Goal: Task Accomplishment & Management: Use online tool/utility

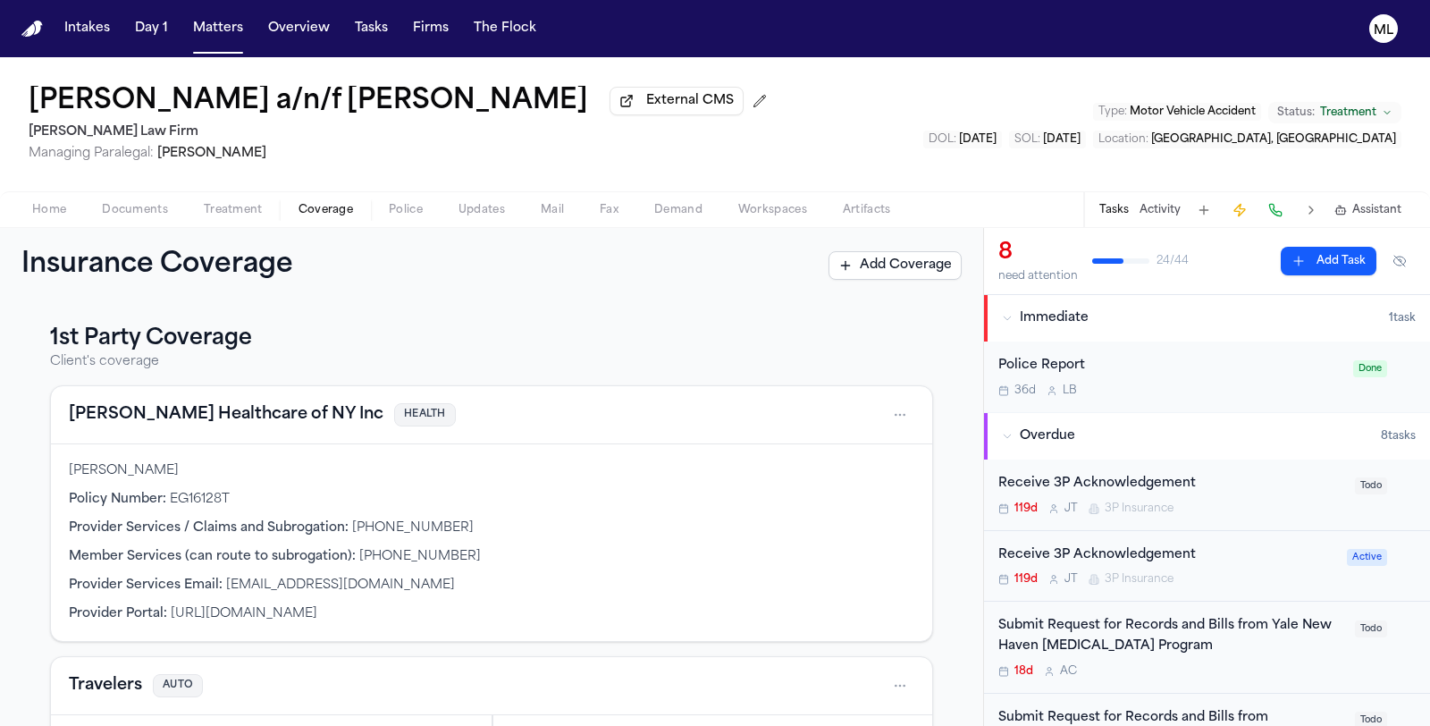
scroll to position [1068, 0]
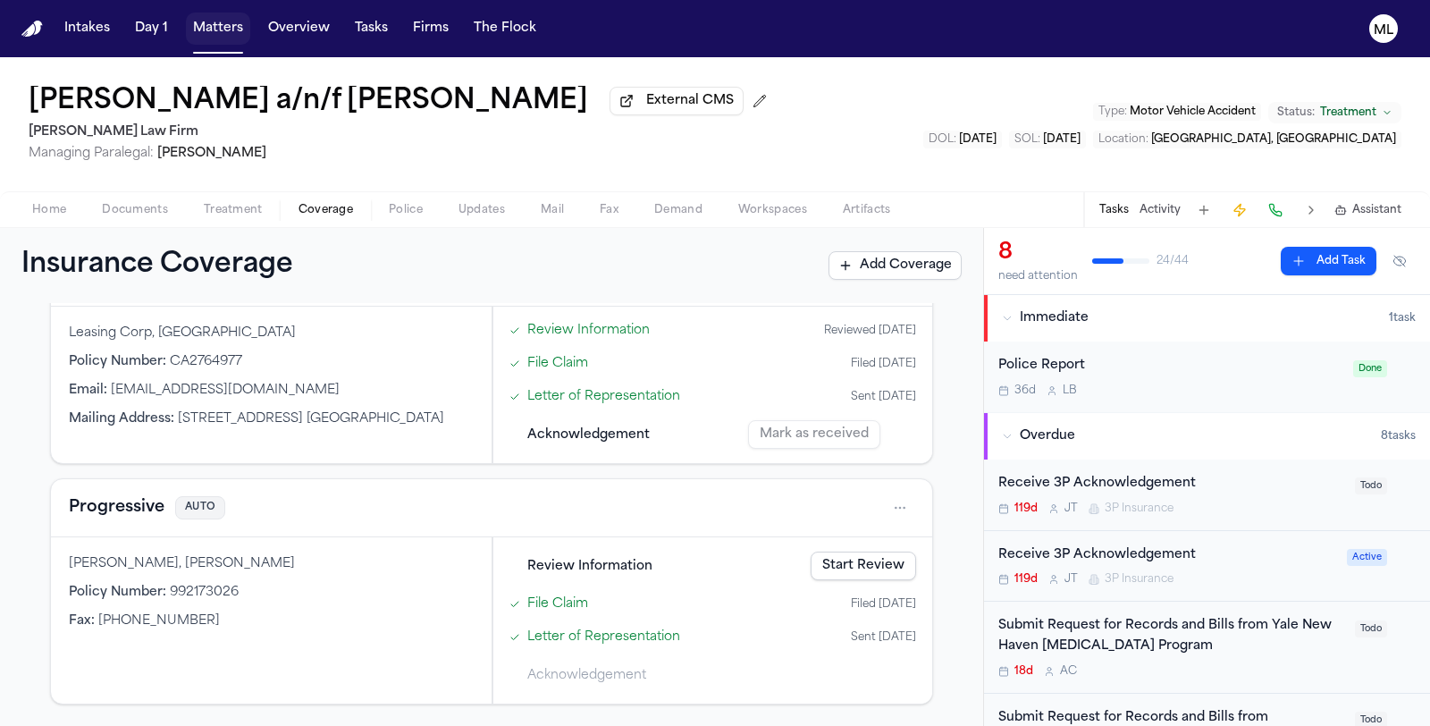
click at [212, 25] on button "Matters" at bounding box center [218, 29] width 64 height 32
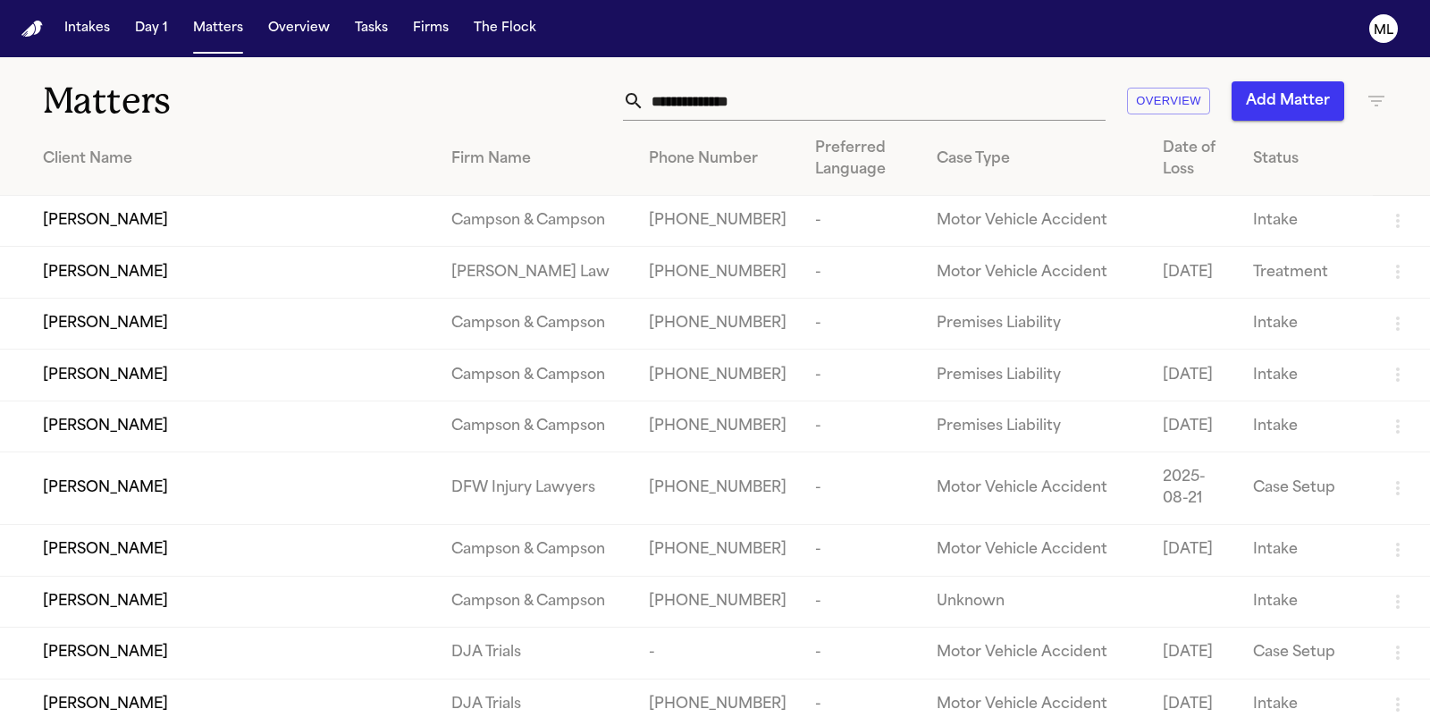
click at [830, 97] on input "text" at bounding box center [874, 100] width 461 height 39
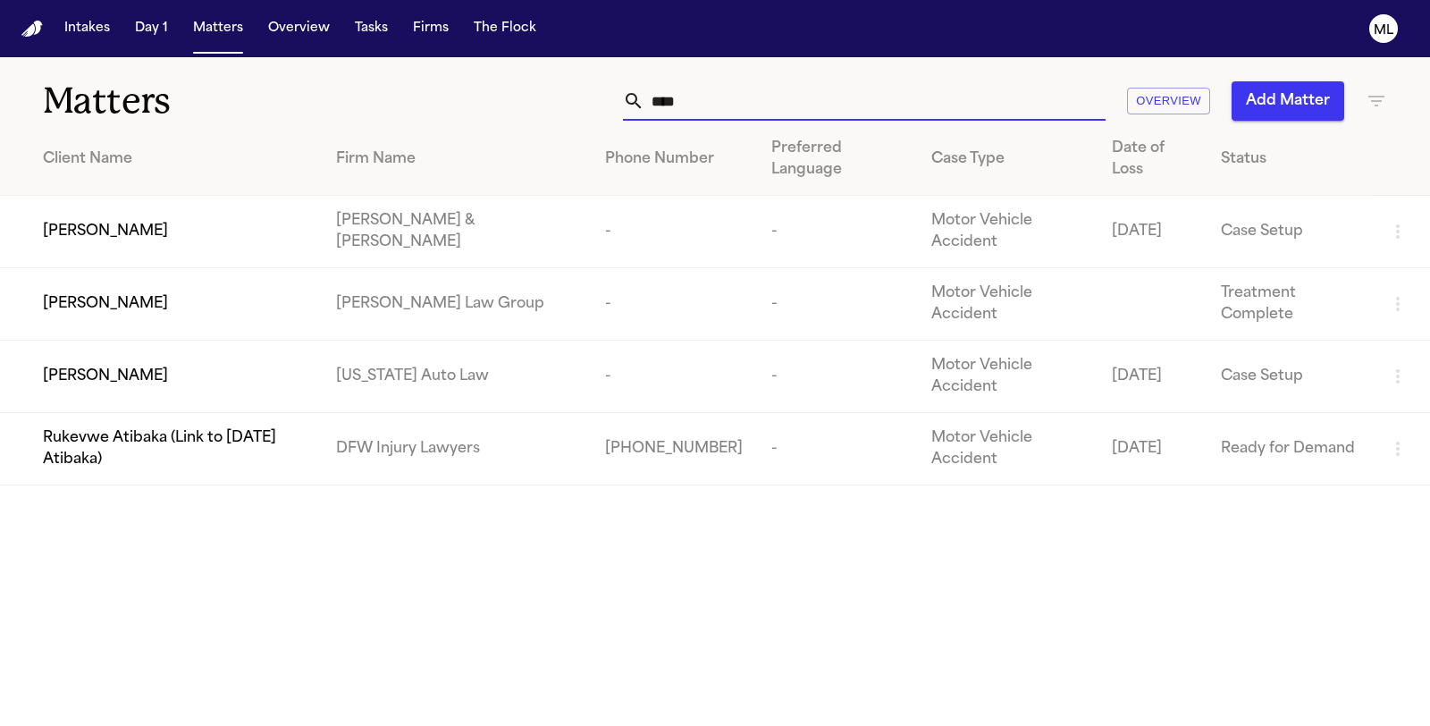
type input "****"
click at [244, 293] on div "[PERSON_NAME]" at bounding box center [175, 303] width 265 height 21
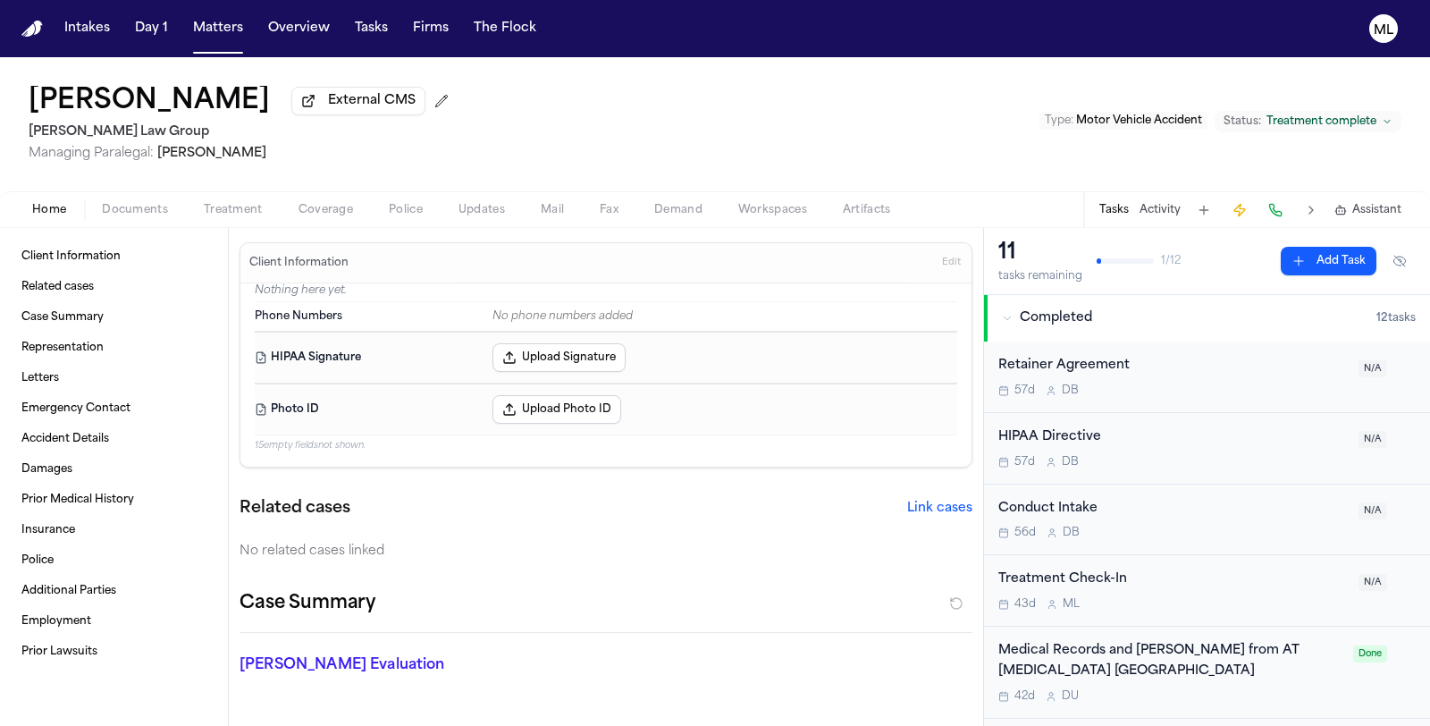
click at [105, 207] on span "Documents" at bounding box center [135, 210] width 66 height 14
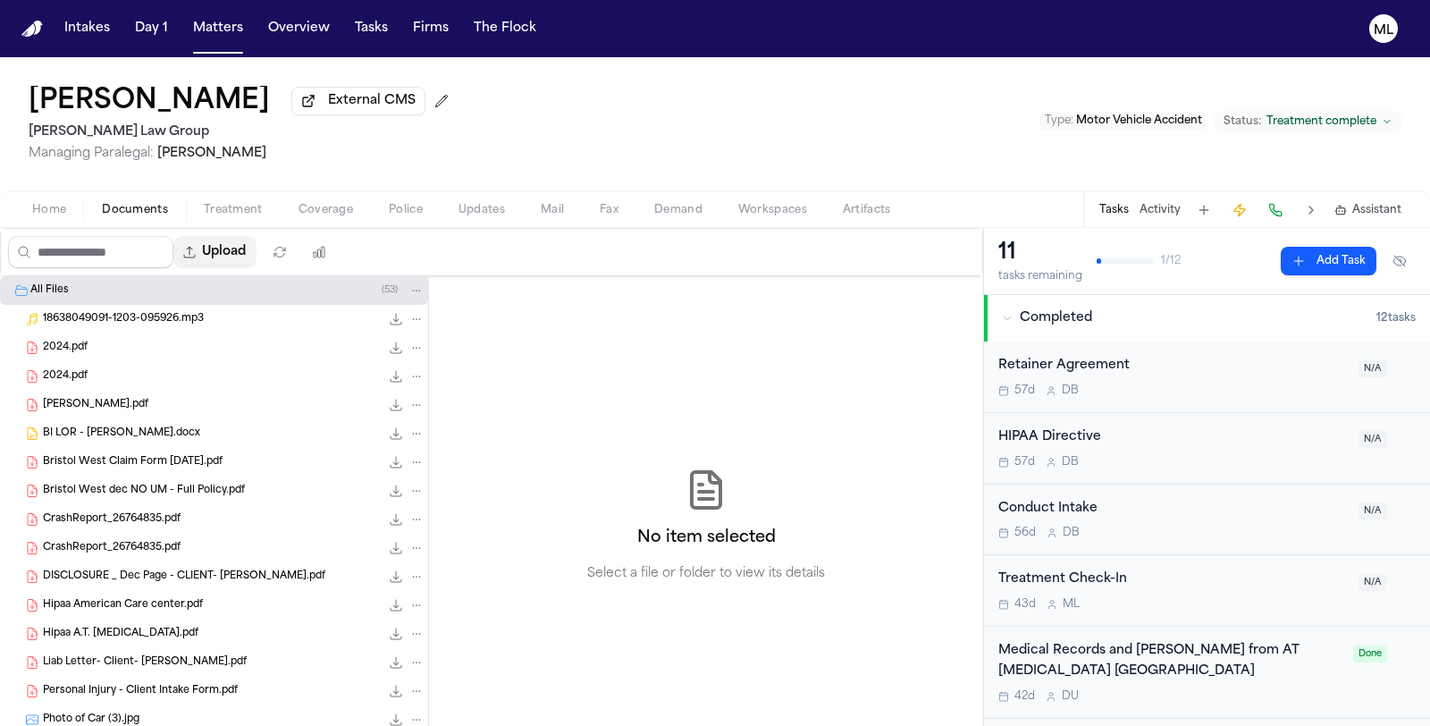
click at [255, 250] on button "Upload" at bounding box center [214, 252] width 83 height 32
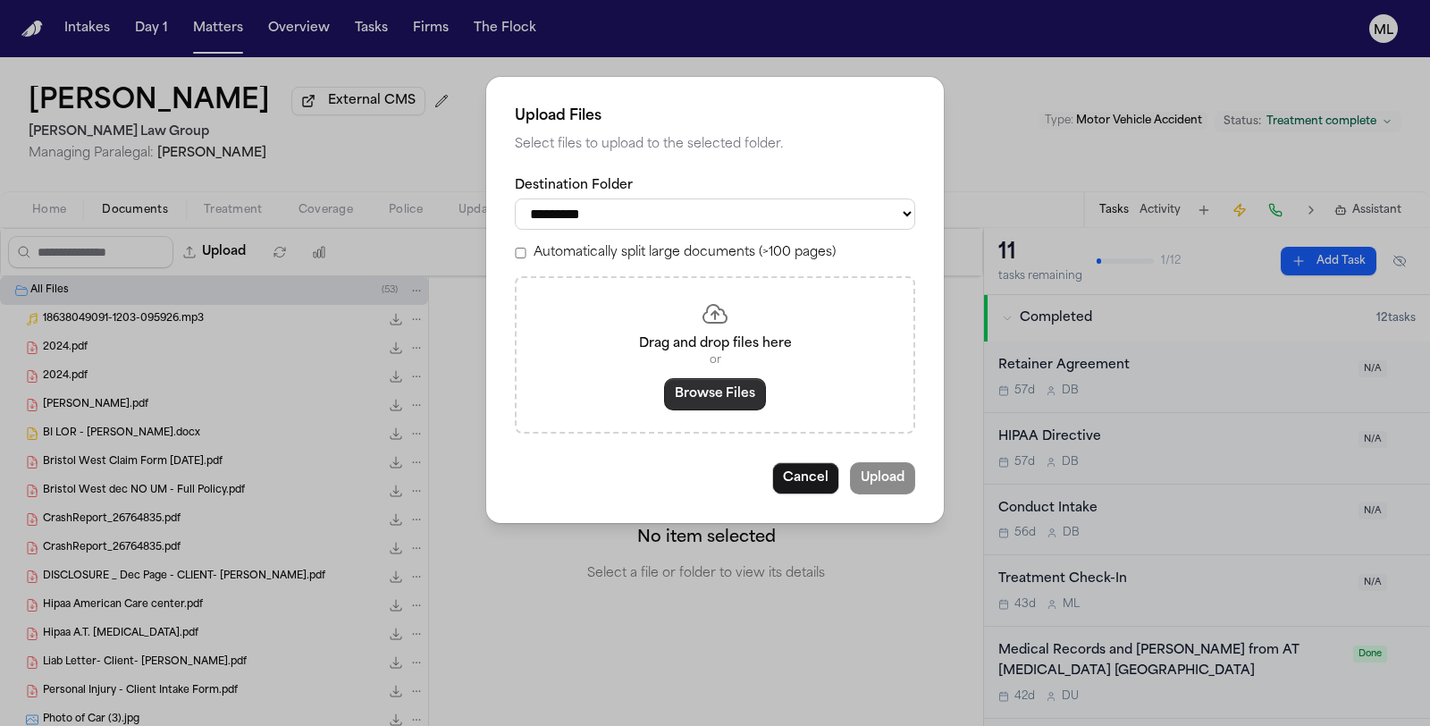
click at [719, 396] on button "Browse Files" at bounding box center [715, 394] width 102 height 32
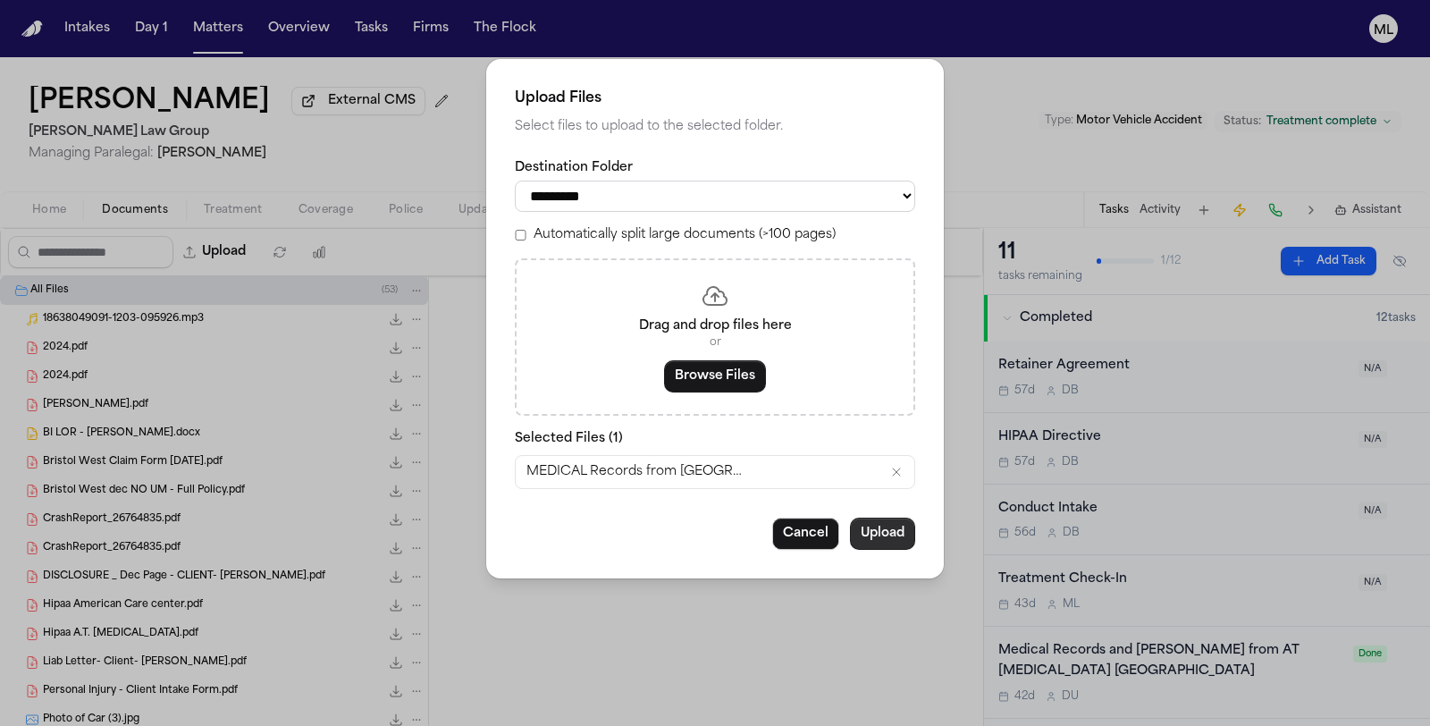
click at [871, 527] on button "Upload" at bounding box center [882, 533] width 65 height 32
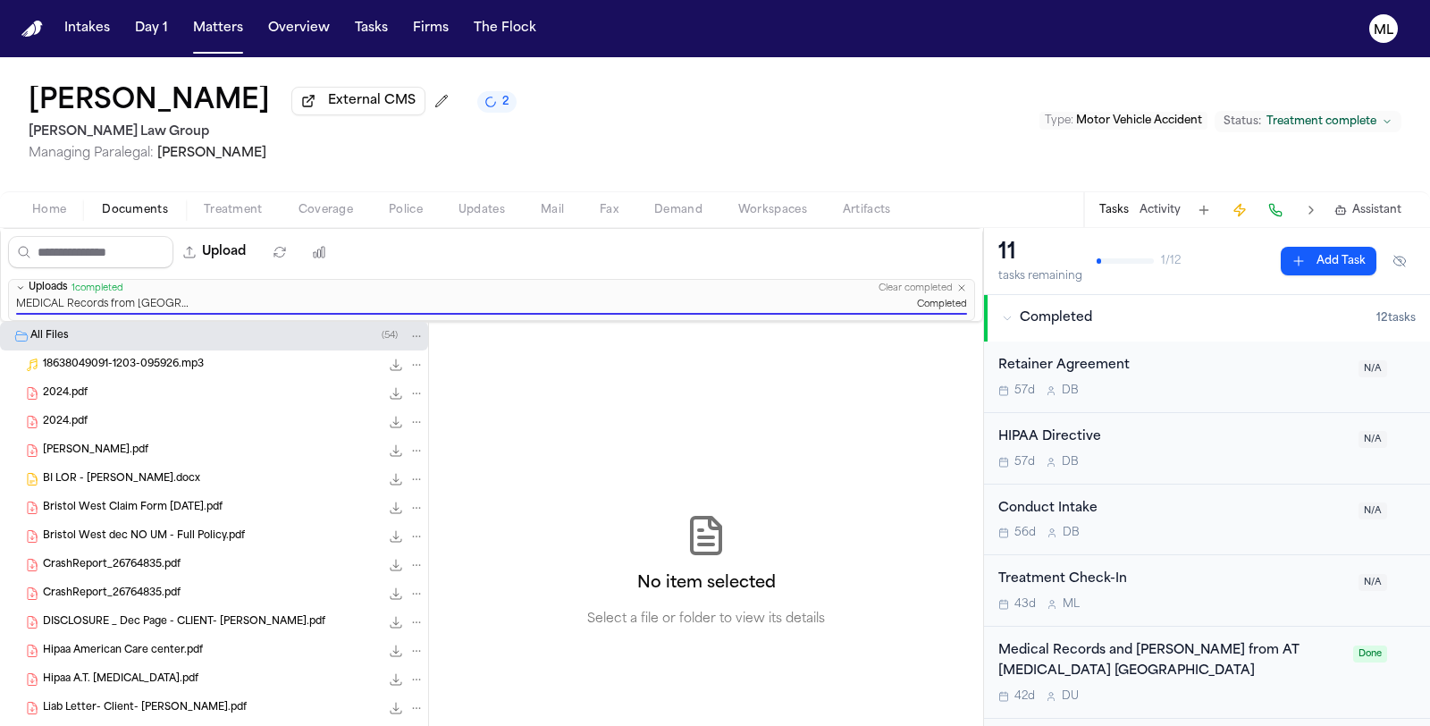
click at [1298, 119] on span "Treatment complete" at bounding box center [1321, 121] width 110 height 14
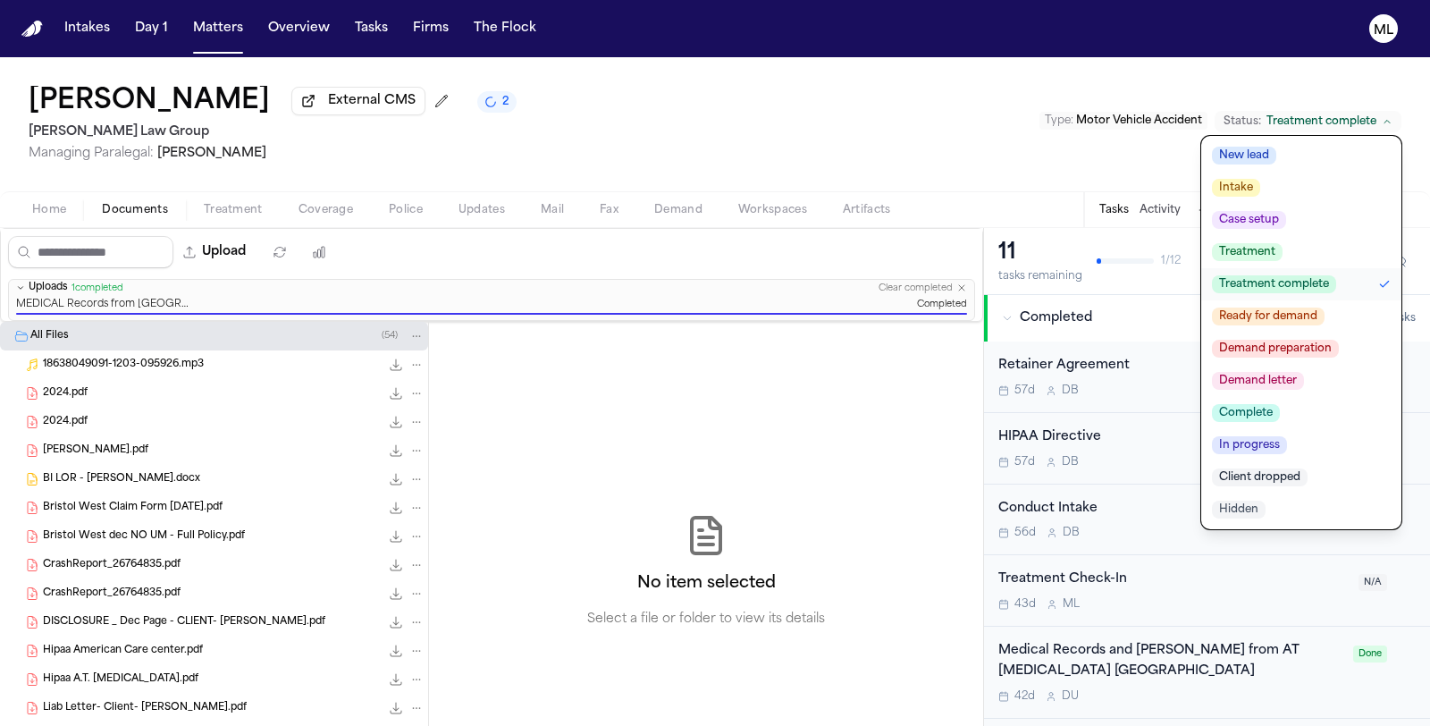
click at [1276, 318] on span "Ready for demand" at bounding box center [1268, 316] width 113 height 18
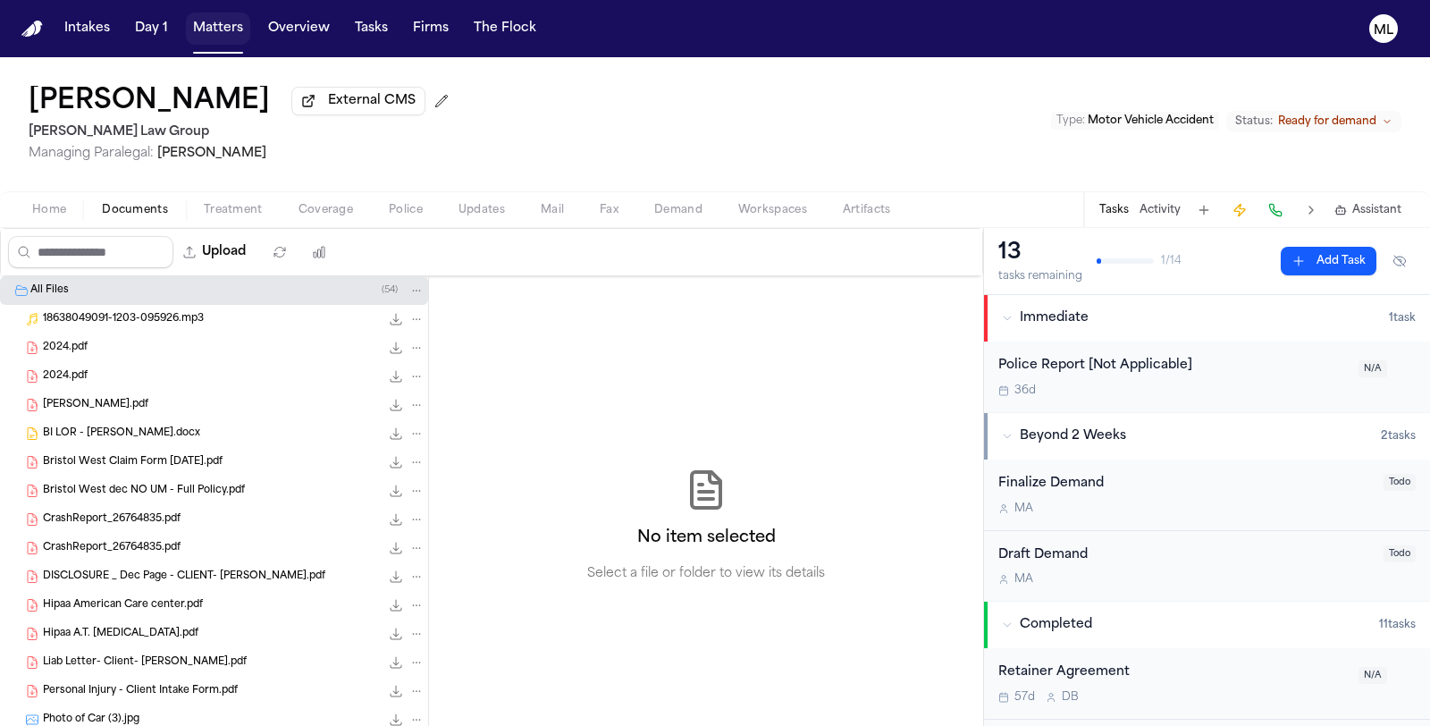
click at [221, 38] on button "Matters" at bounding box center [218, 29] width 64 height 32
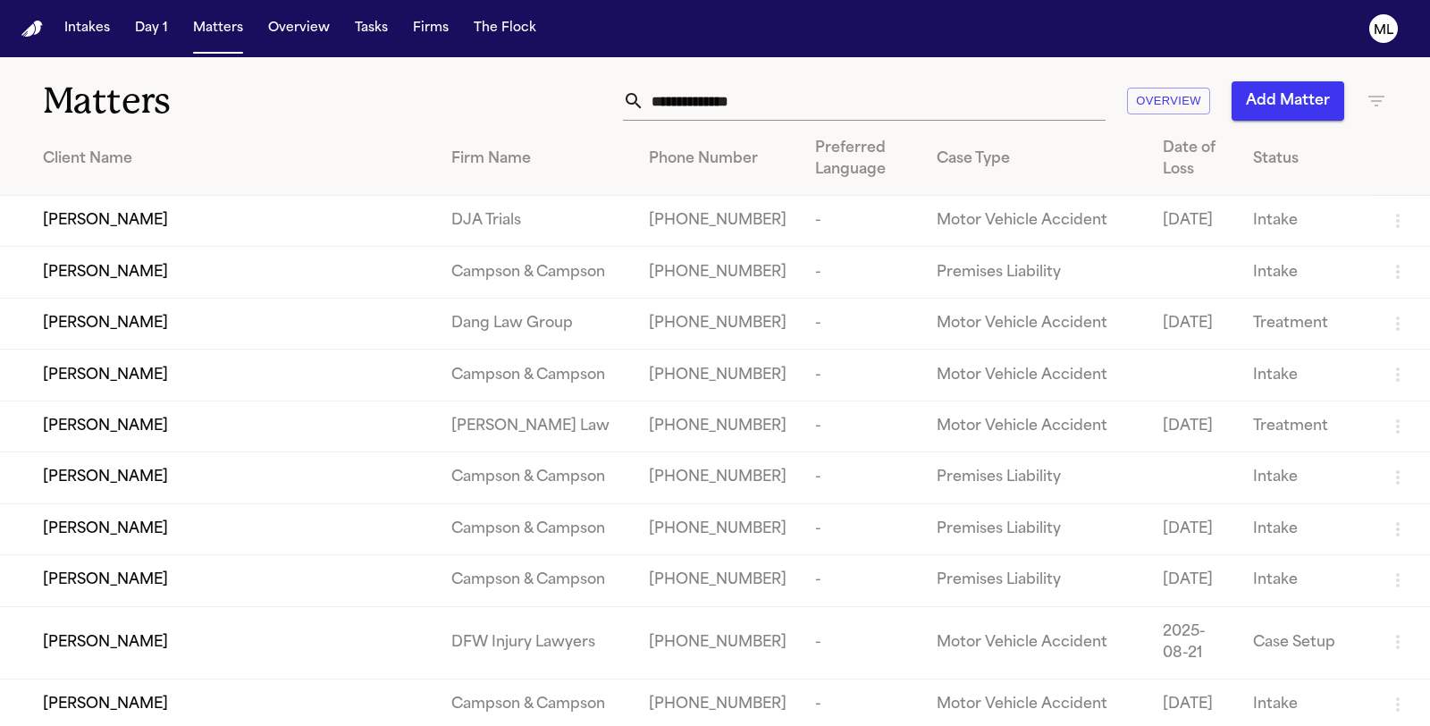
click at [719, 105] on input "text" at bounding box center [874, 100] width 461 height 39
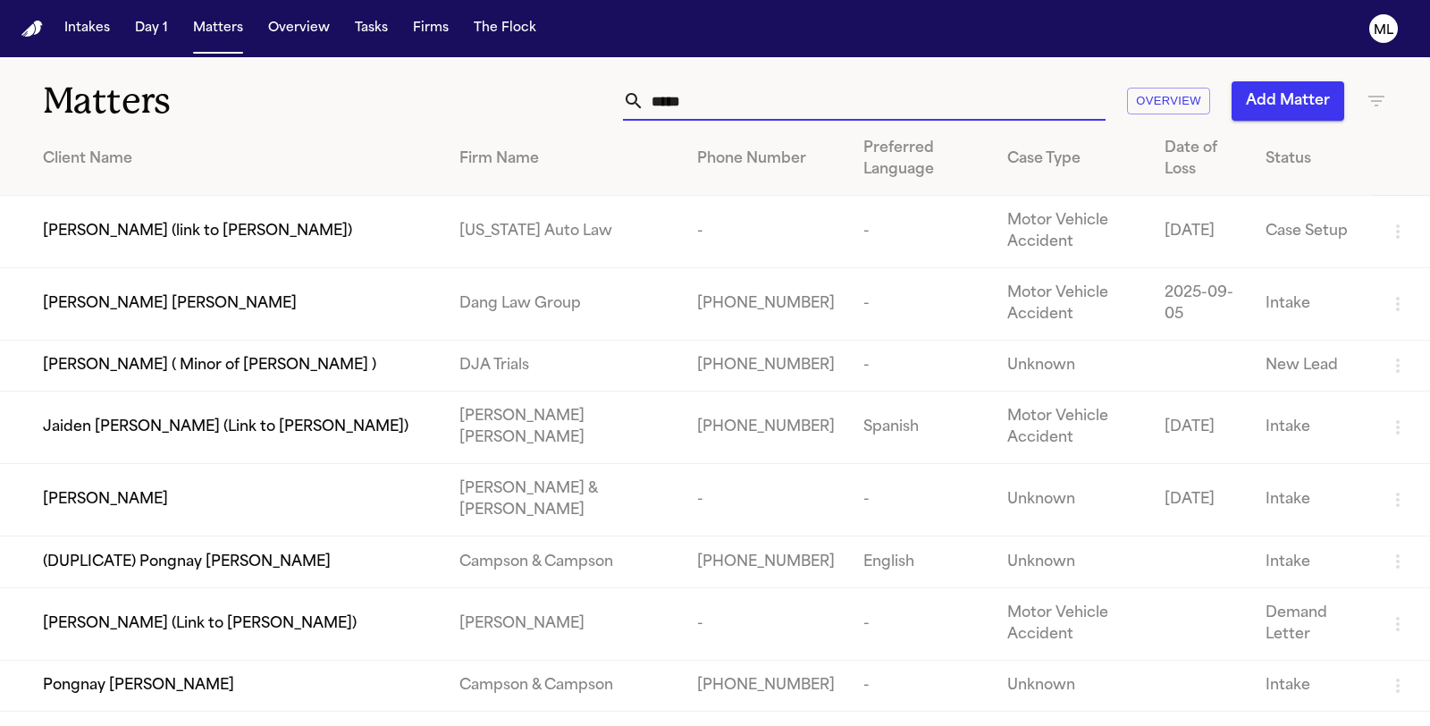
type input "******"
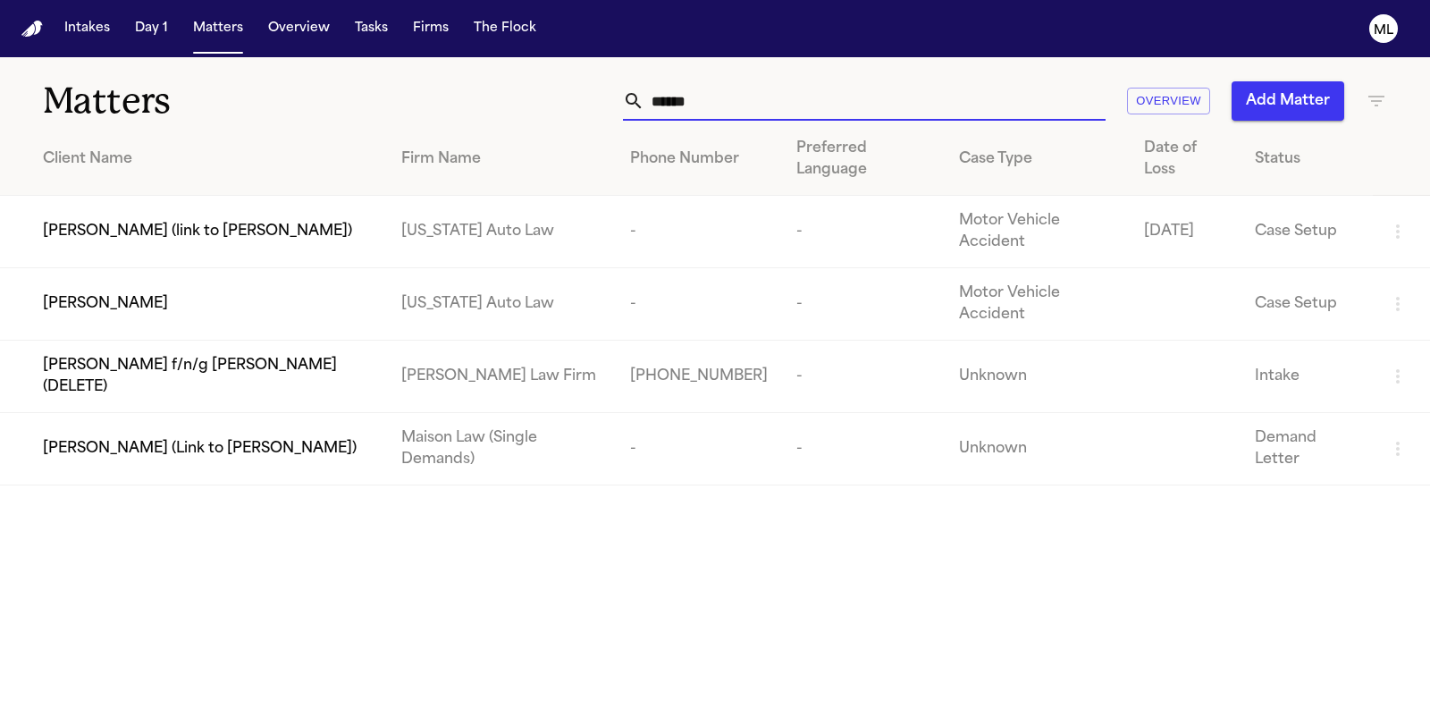
drag, startPoint x: 710, startPoint y: 98, endPoint x: 664, endPoint y: 77, distance: 51.2
click at [651, 98] on input "******" at bounding box center [874, 100] width 461 height 39
click at [735, 109] on input "******" at bounding box center [874, 100] width 461 height 39
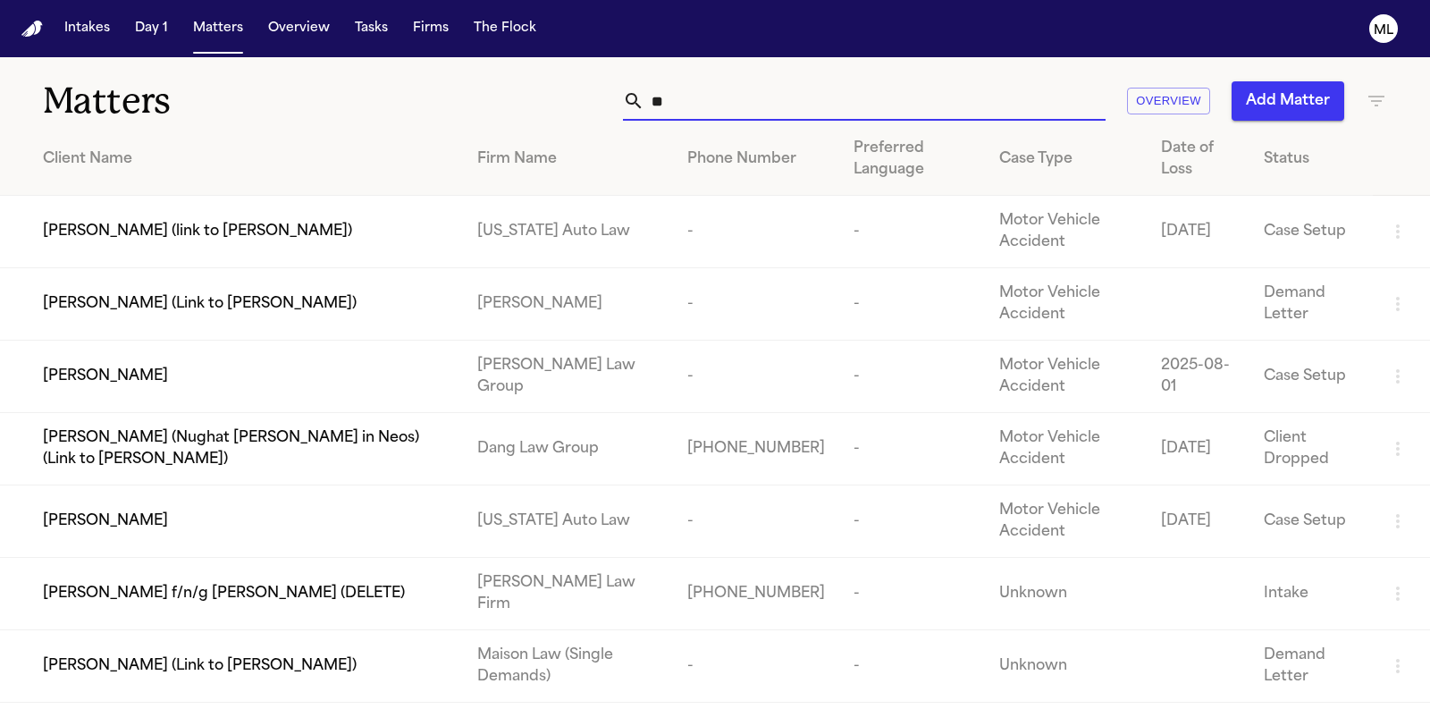
type input "*"
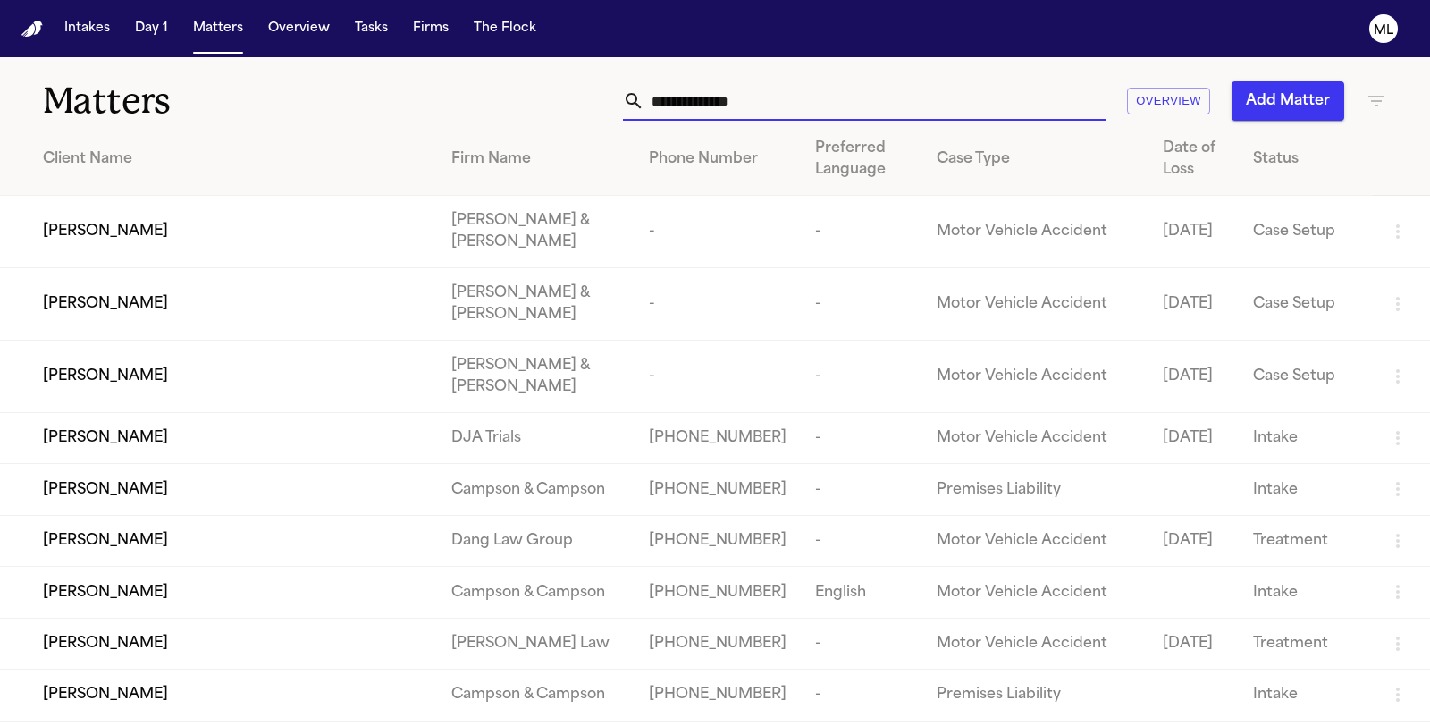
click at [795, 97] on input "text" at bounding box center [874, 100] width 461 height 39
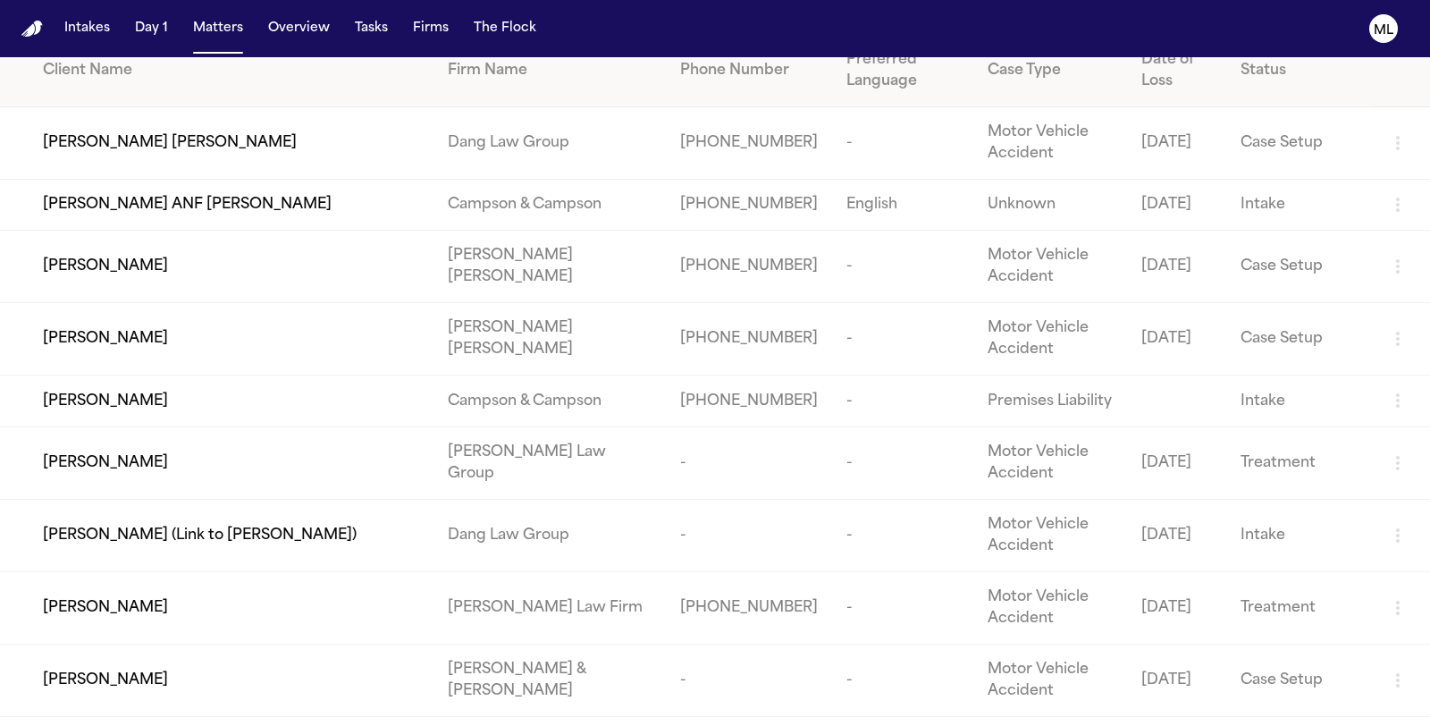
scroll to position [198, 0]
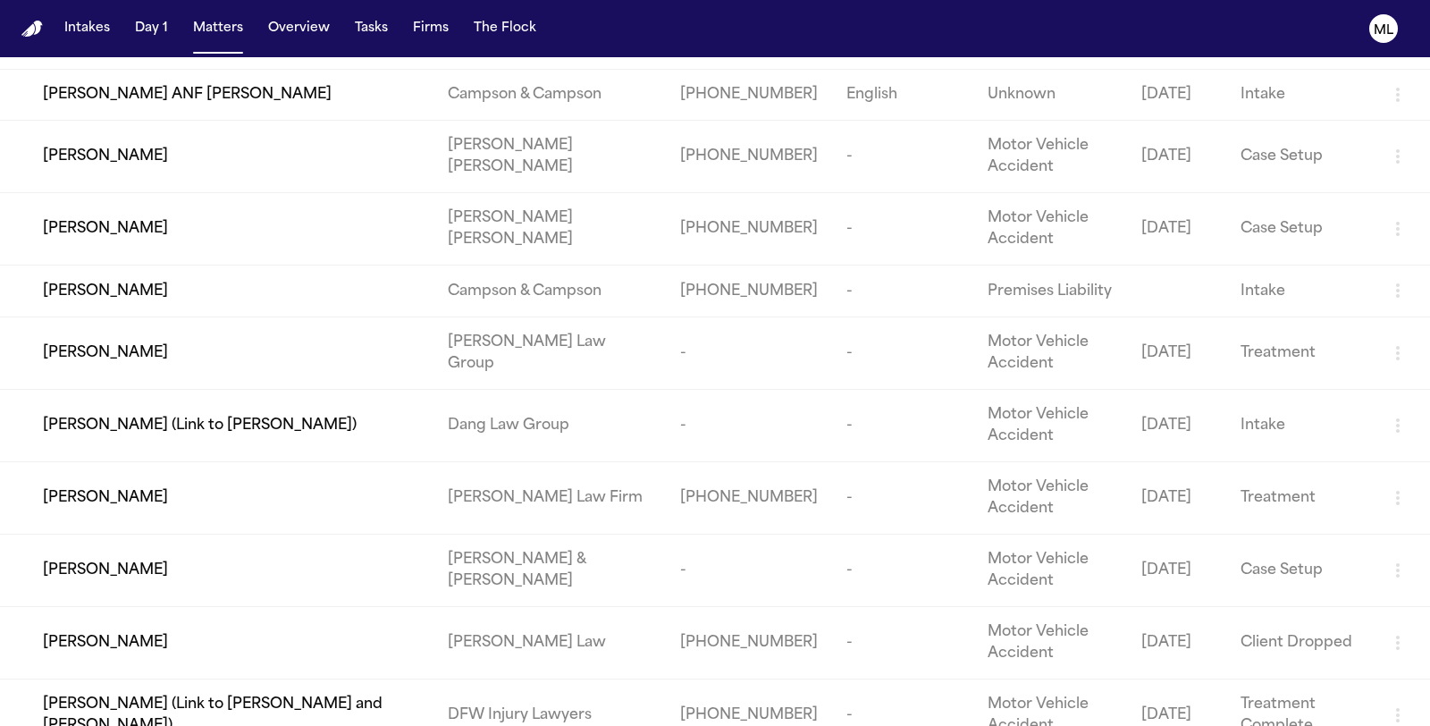
type input "*****"
click at [202, 534] on td "[PERSON_NAME]" at bounding box center [216, 497] width 433 height 72
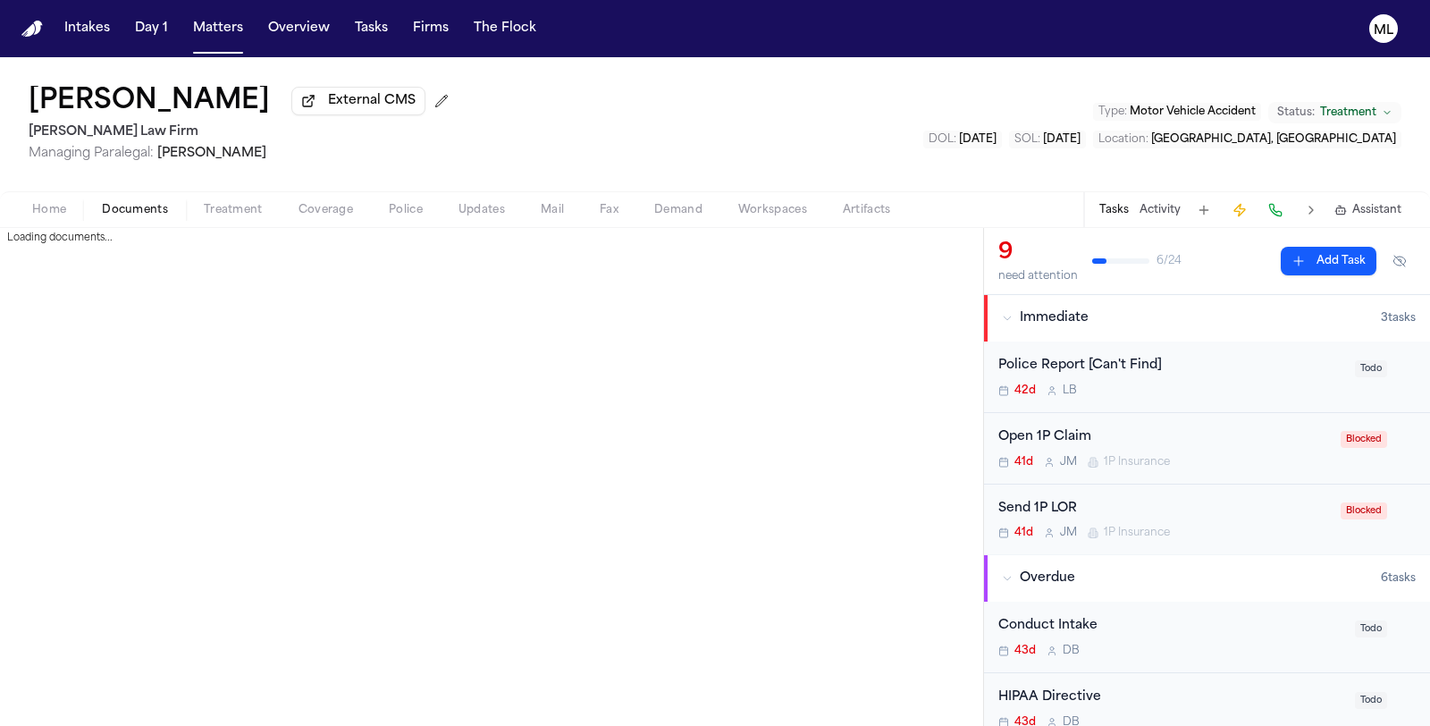
click at [143, 209] on span "Documents" at bounding box center [135, 210] width 66 height 14
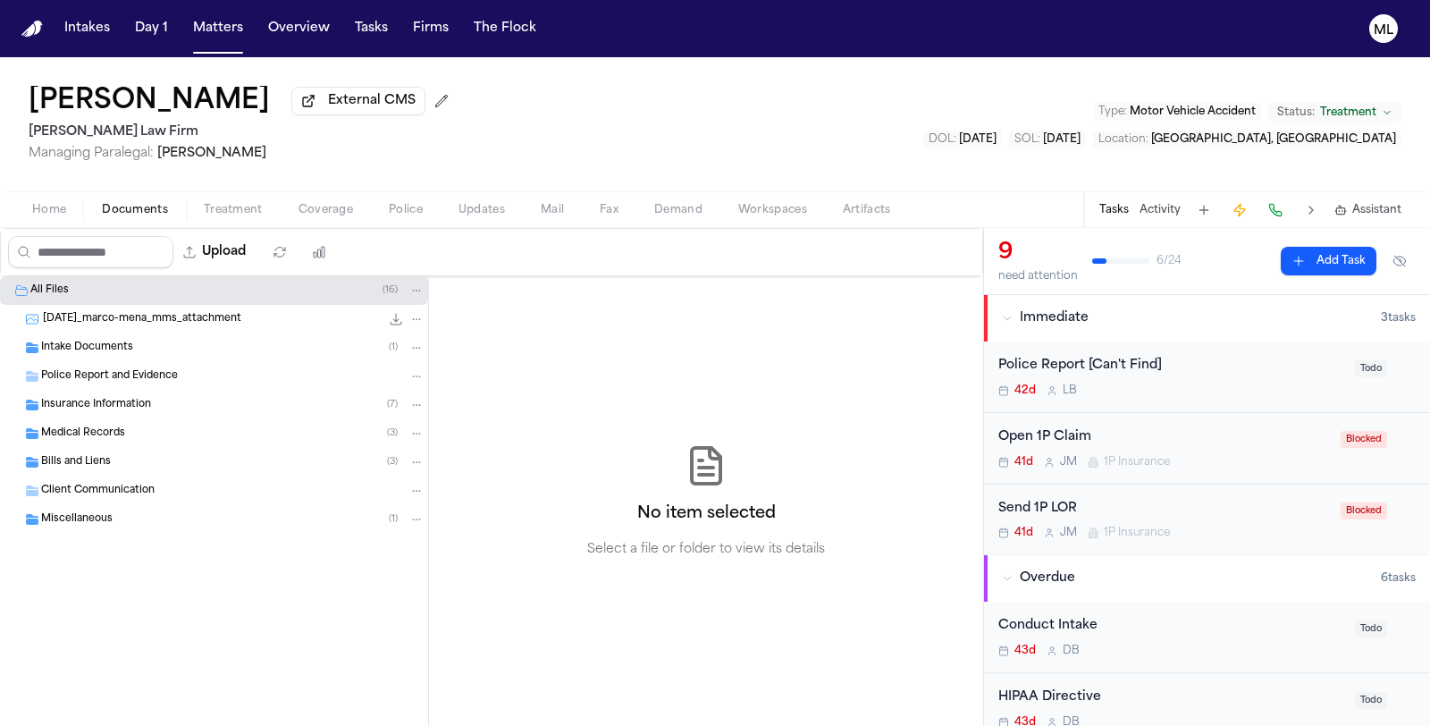
click at [148, 419] on div "Medical Records ( 3 )" at bounding box center [214, 433] width 428 height 29
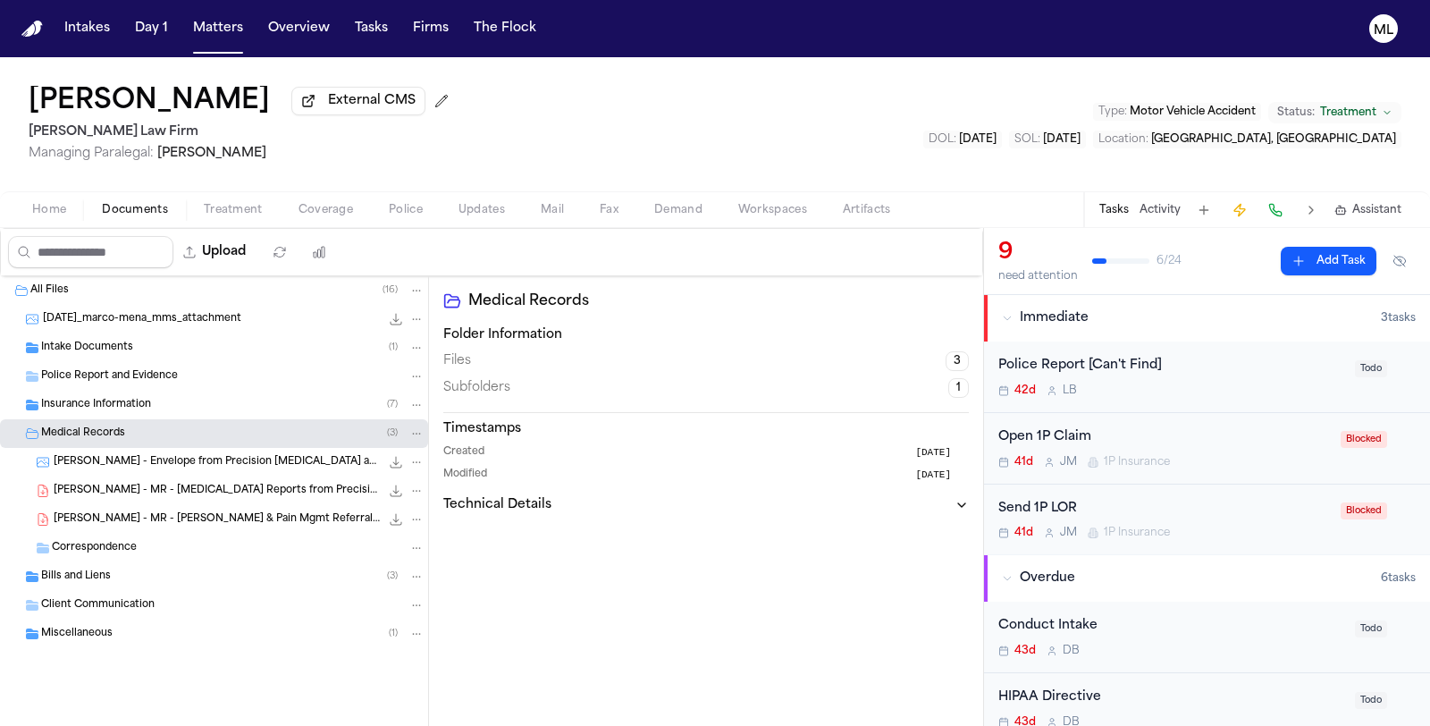
click at [210, 505] on div "M. Mena - MR - Ortho & Pain Mgmt Referrals and MRI Reports from East Loop Chiro…" at bounding box center [214, 519] width 428 height 29
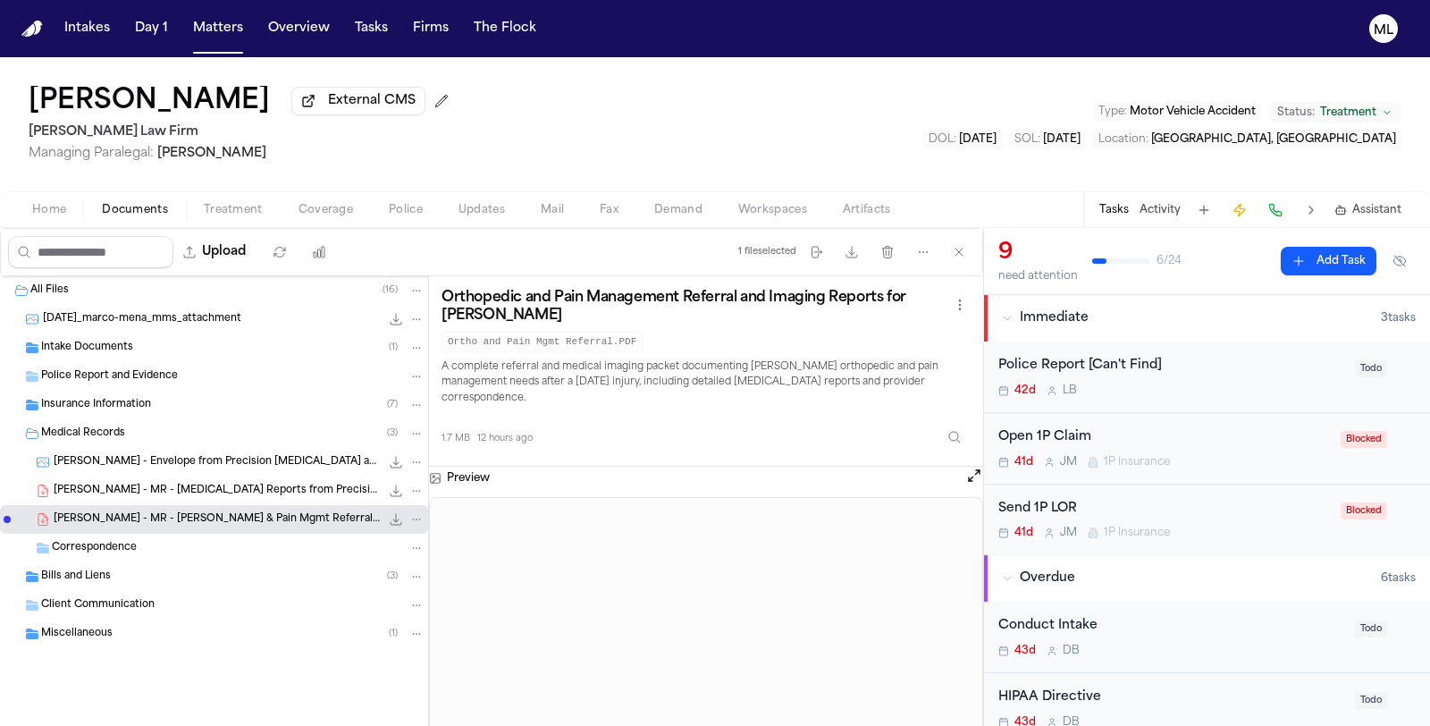
click at [241, 484] on span "M. Mena - MR - MRI Reports from Precision MRI - 9.23.25" at bounding box center [217, 490] width 326 height 15
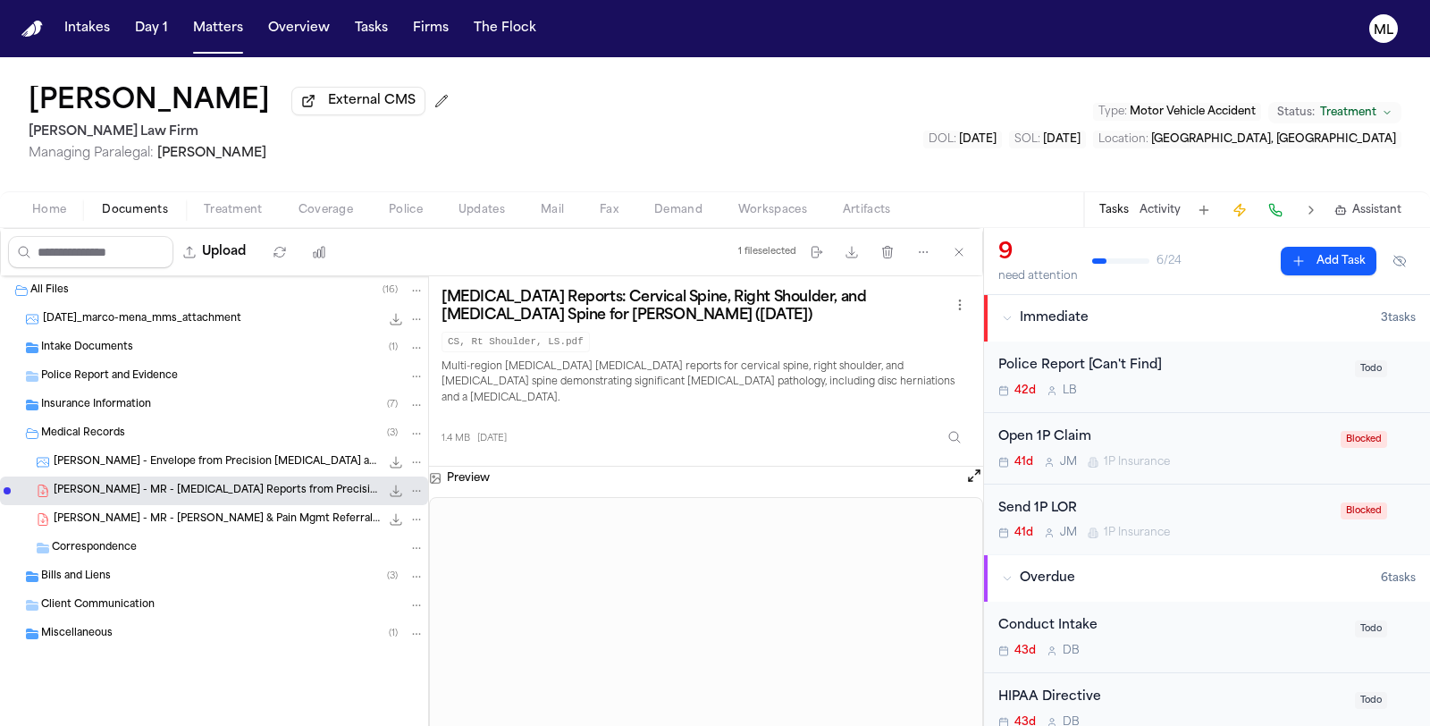
click at [158, 562] on div "Bills and Liens ( 3 )" at bounding box center [214, 576] width 428 height 29
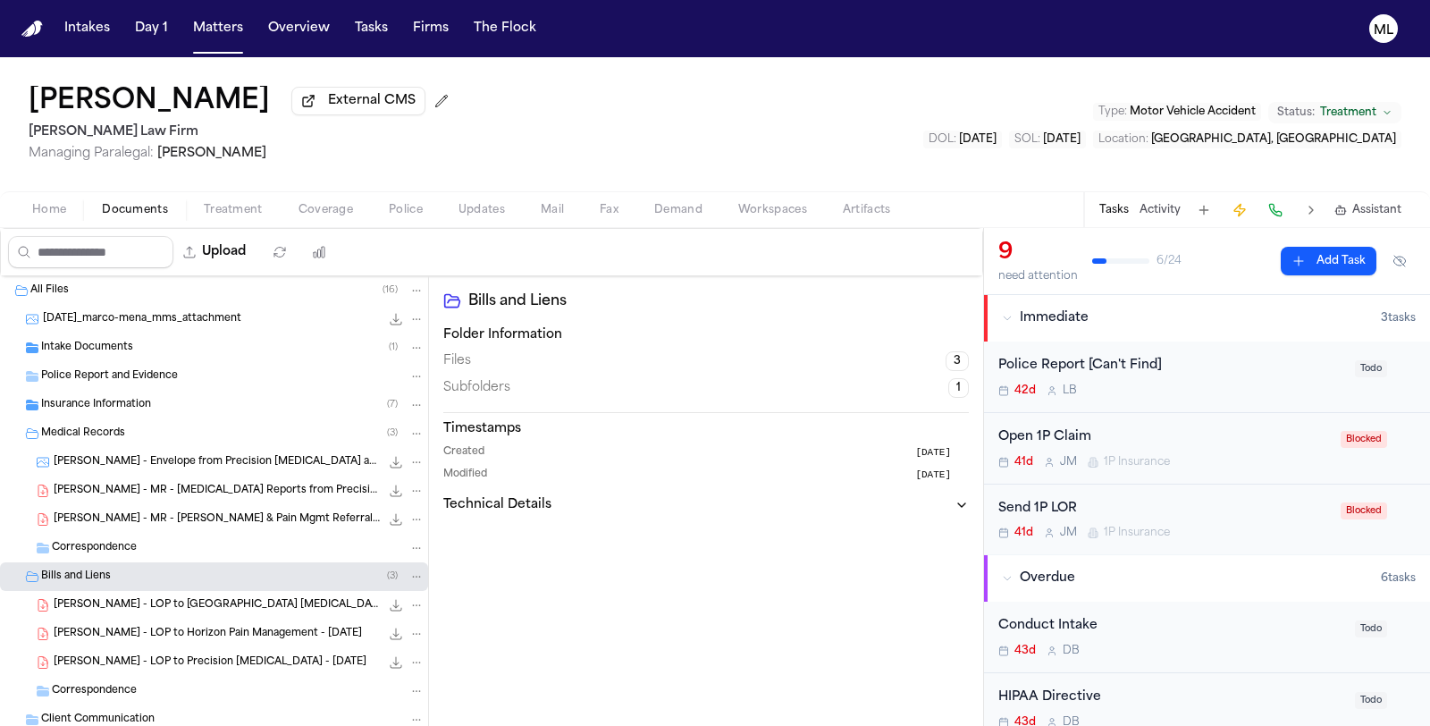
click at [117, 340] on span "Intake Documents" at bounding box center [87, 347] width 92 height 15
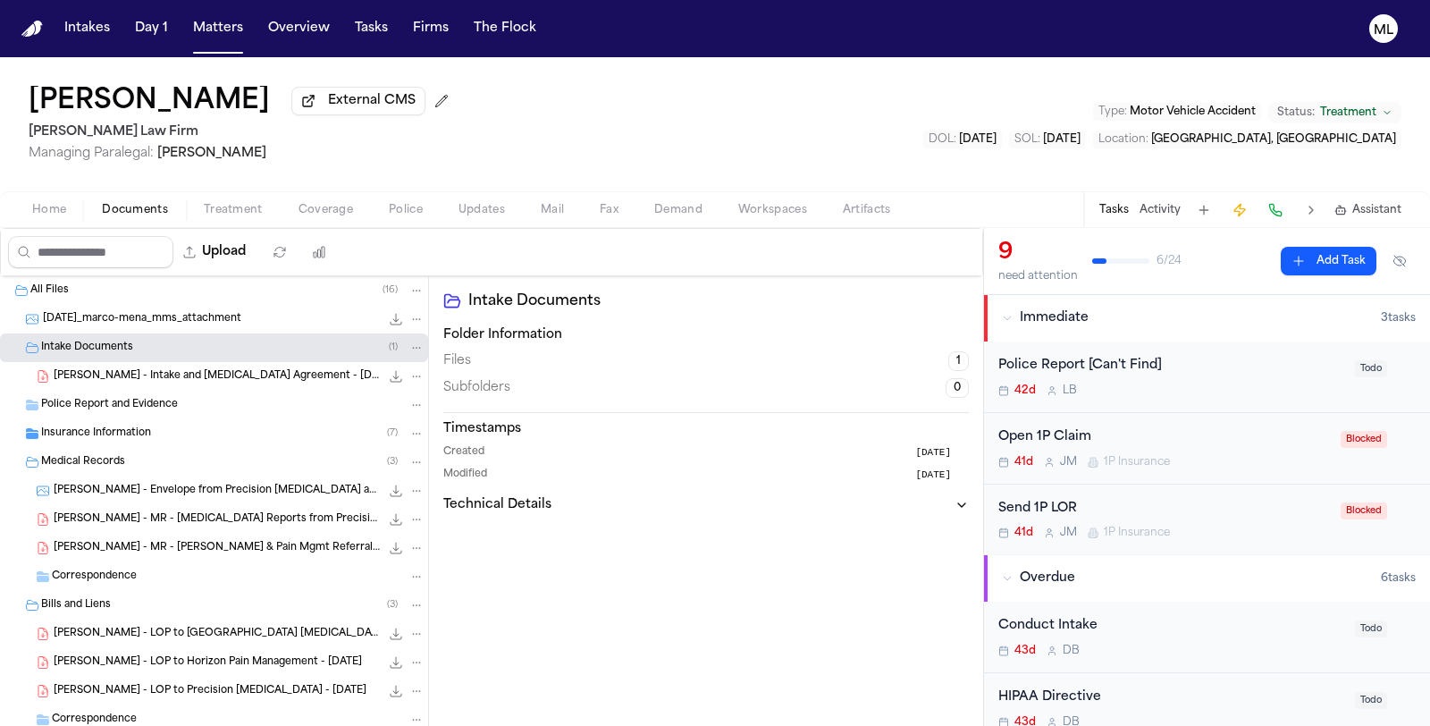
click at [209, 374] on span "M. Mena - Intake and Retainer Agreement - 8.25.25" at bounding box center [217, 376] width 326 height 15
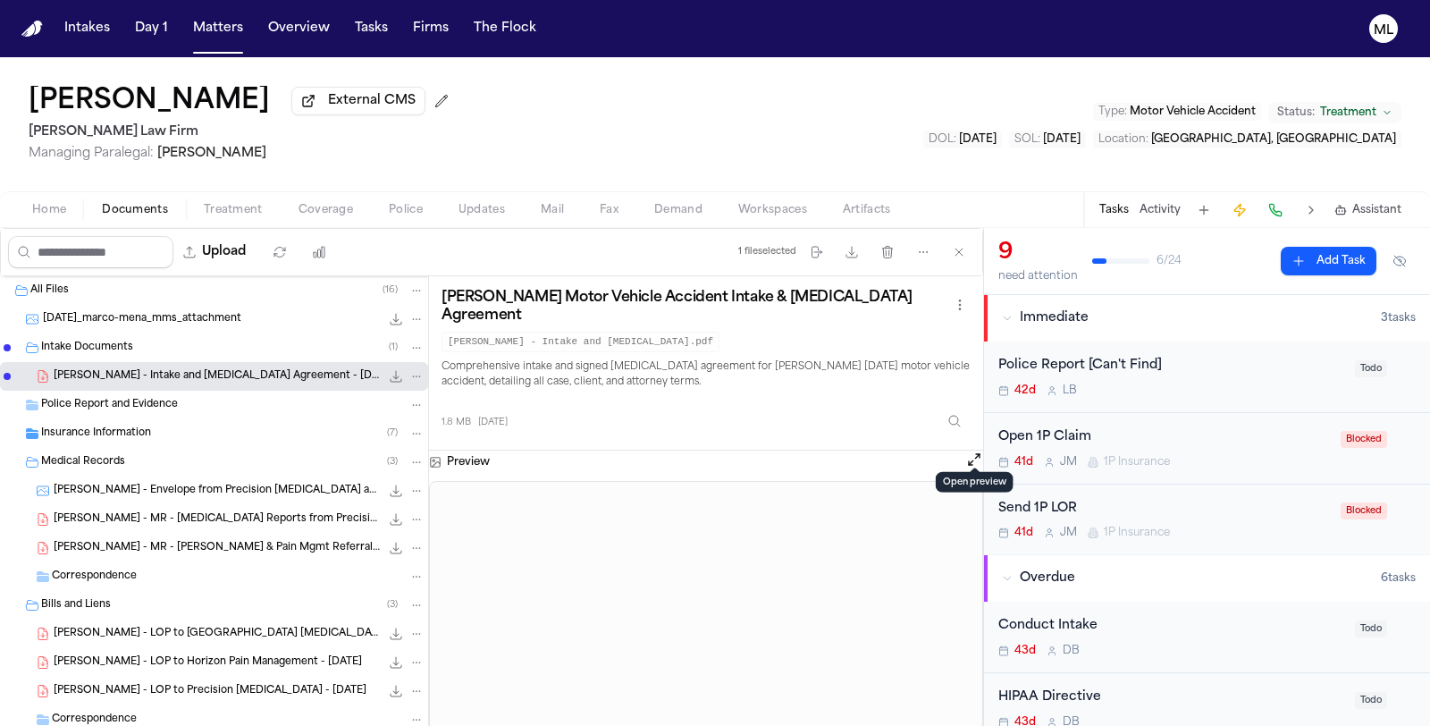
click at [977, 450] on button "Open preview" at bounding box center [974, 459] width 18 height 18
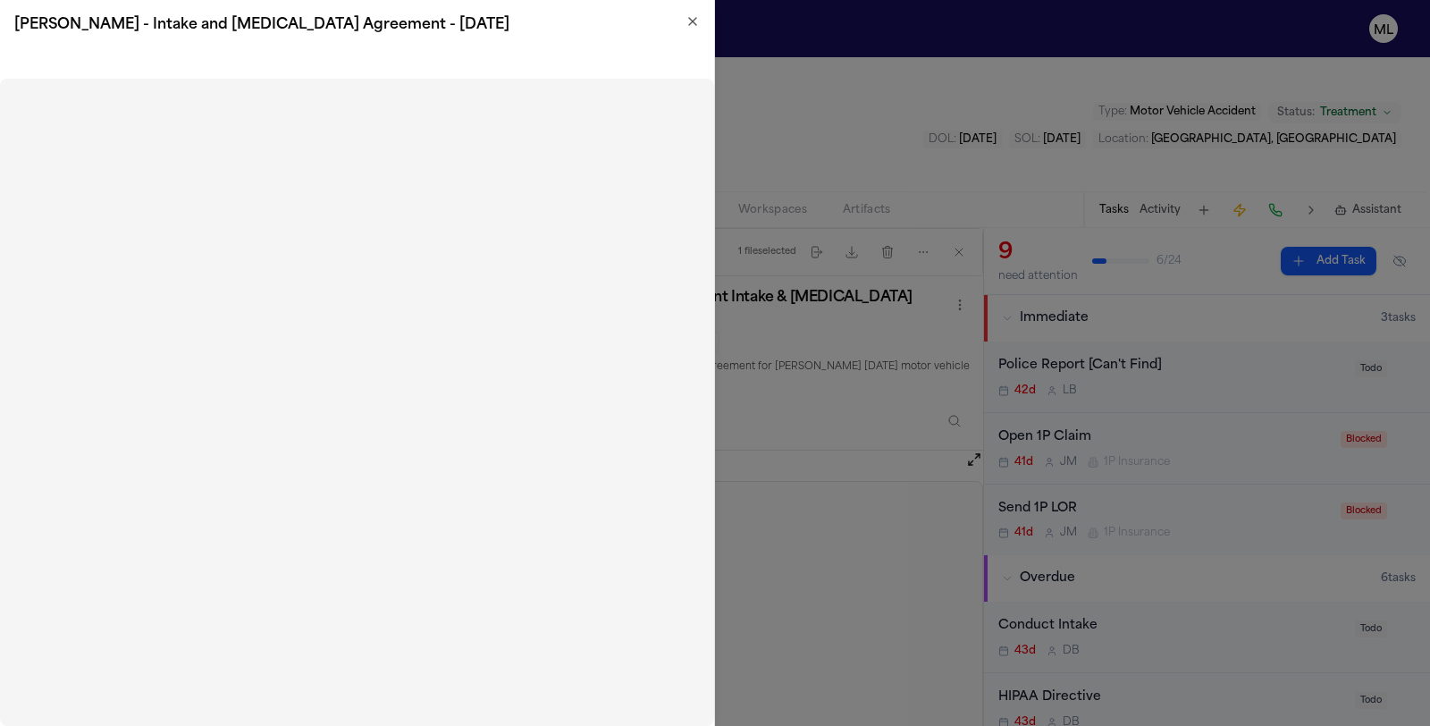
click at [698, 26] on icon "button" at bounding box center [692, 21] width 14 height 14
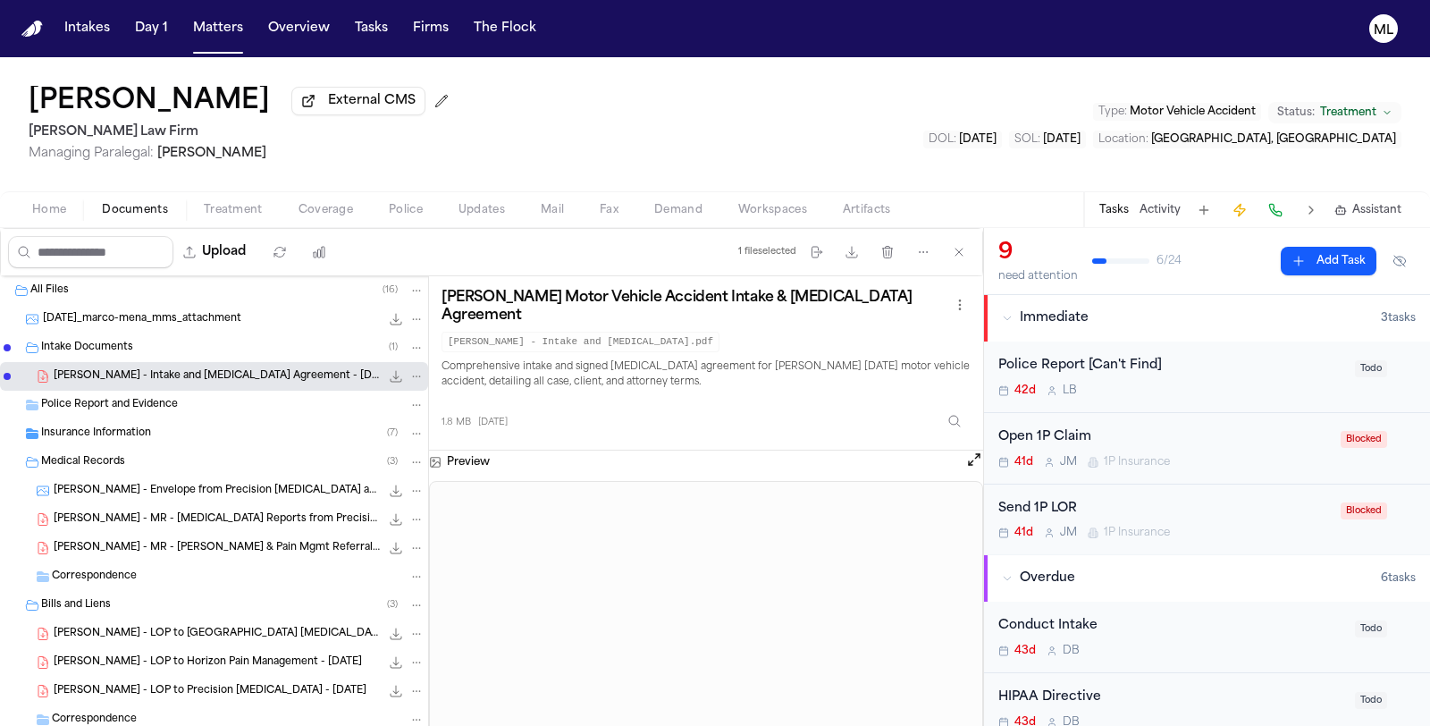
click at [180, 426] on div "Insurance Information ( 7 )" at bounding box center [232, 433] width 383 height 16
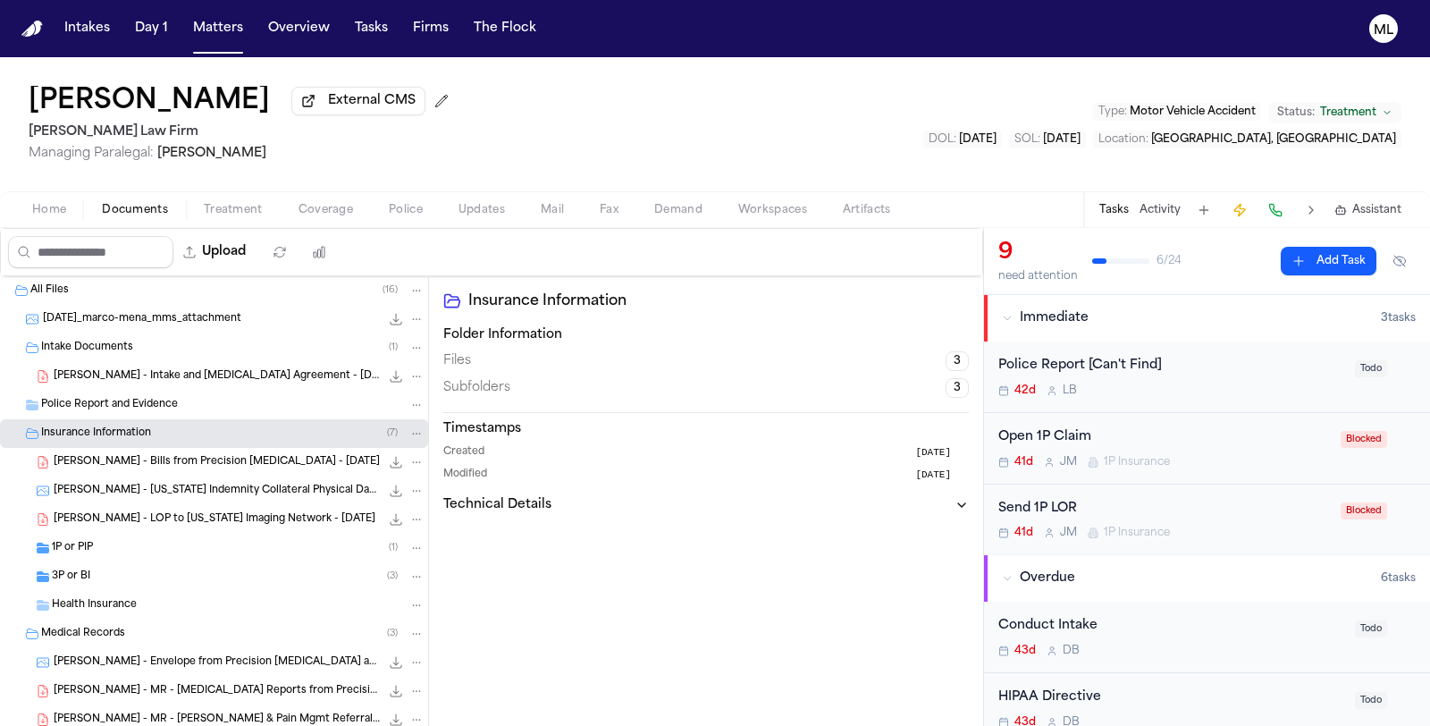
click at [229, 461] on span "M. Mena - Bills from Precision MRI - 9.23.25" at bounding box center [217, 462] width 326 height 15
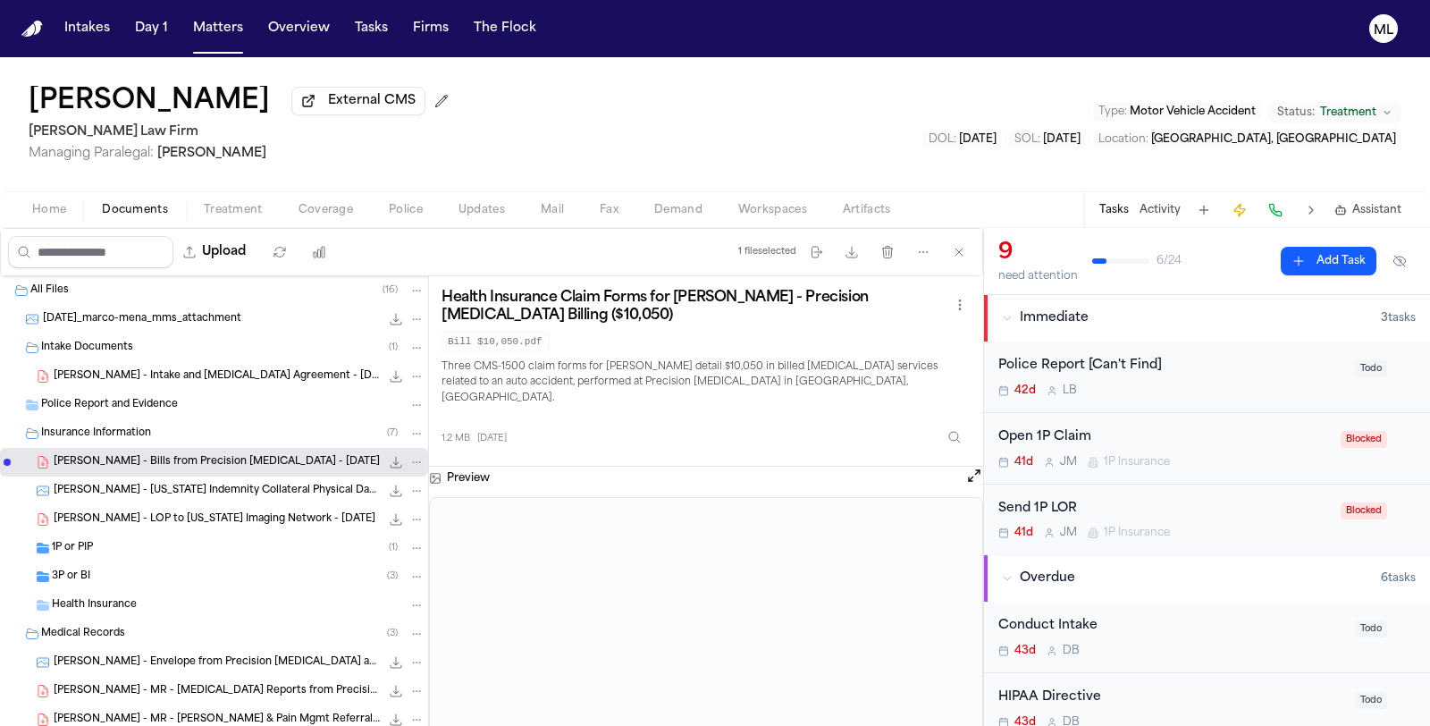
click at [968, 467] on button at bounding box center [974, 477] width 18 height 23
click at [972, 466] on button "Open preview" at bounding box center [974, 475] width 18 height 18
click at [1373, 210] on span "Assistant" at bounding box center [1376, 210] width 49 height 14
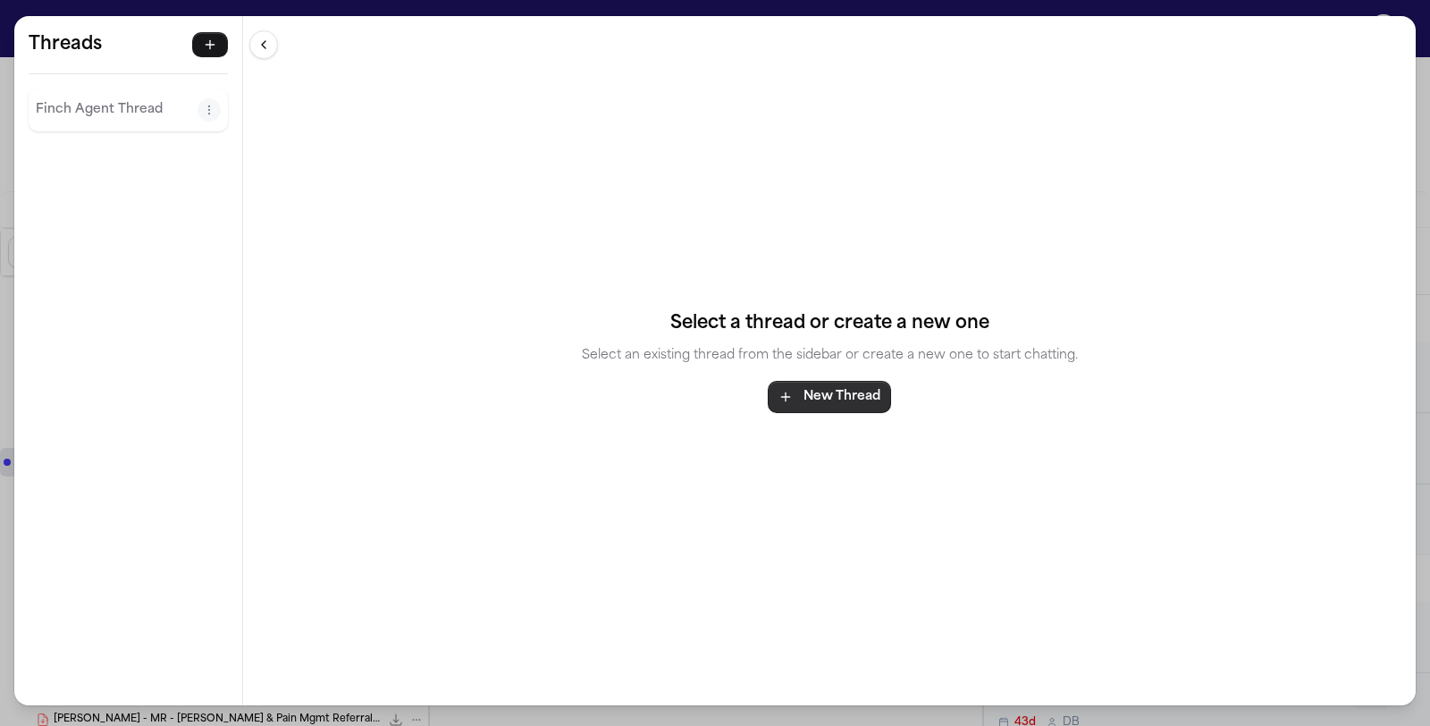
click at [849, 392] on button "New Thread" at bounding box center [829, 397] width 123 height 32
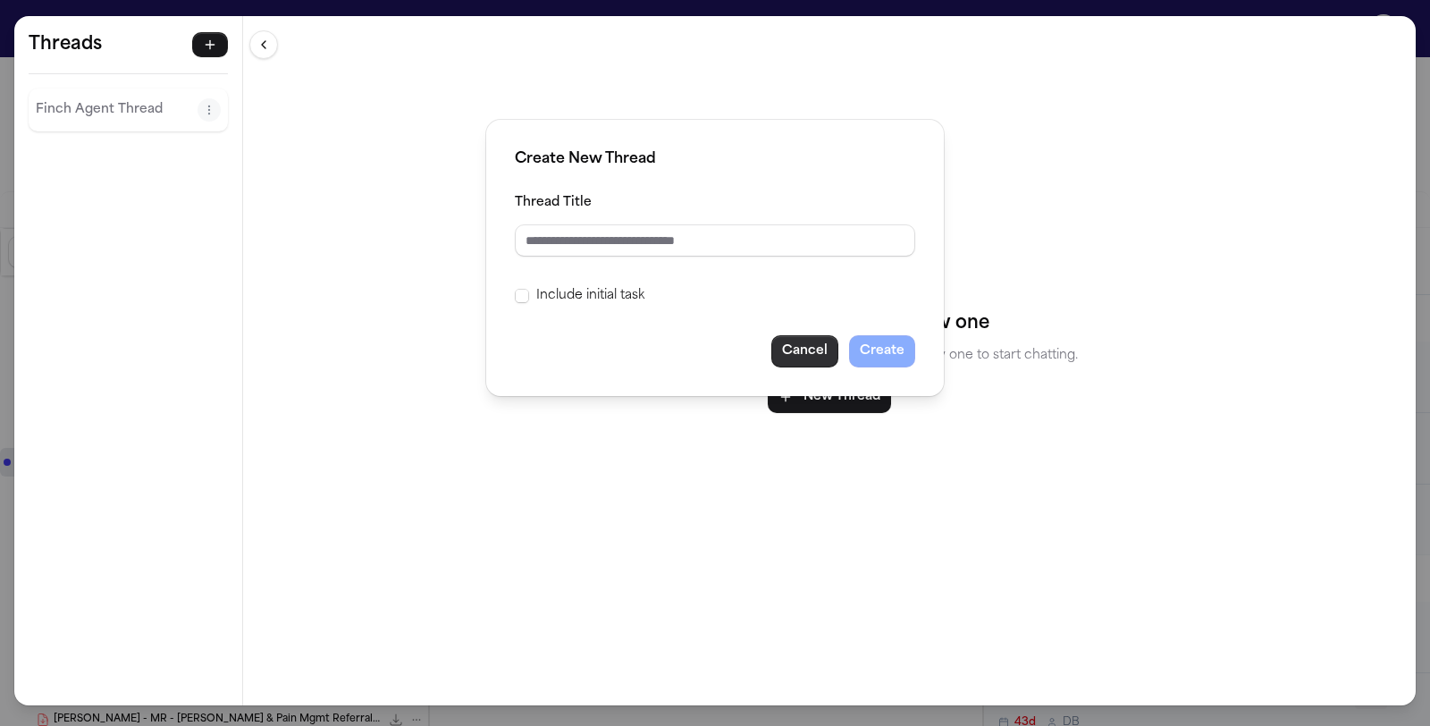
click at [794, 346] on button "Cancel" at bounding box center [804, 351] width 67 height 32
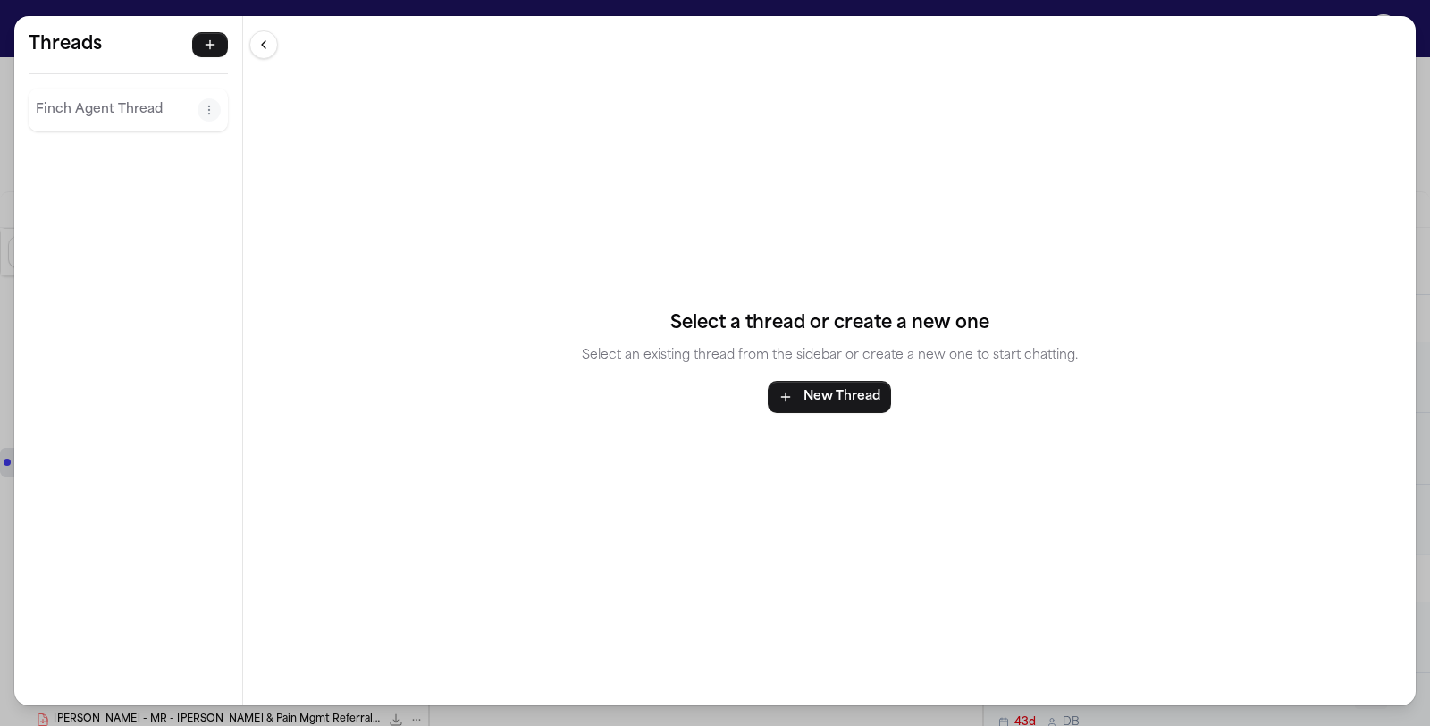
click at [103, 99] on p "Finch Agent Thread" at bounding box center [117, 109] width 162 height 21
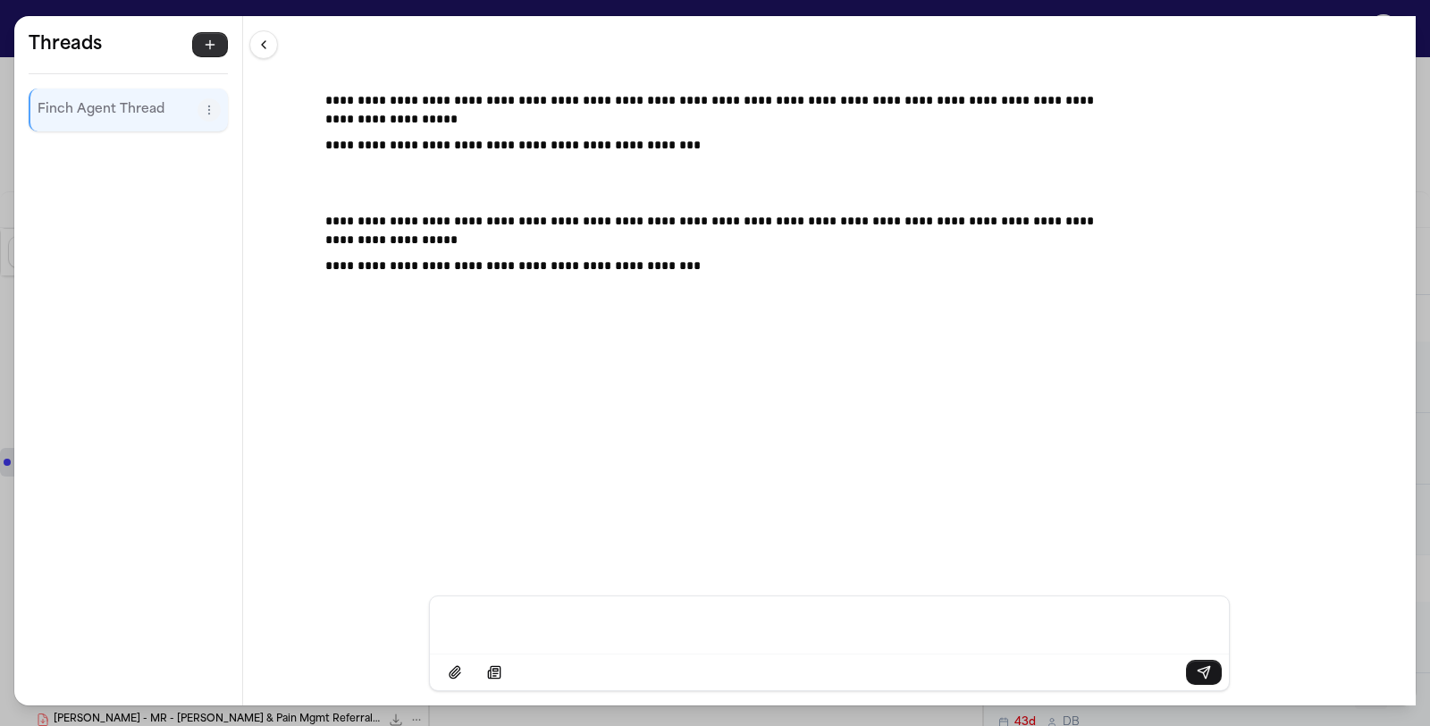
click at [210, 46] on icon "button" at bounding box center [210, 44] width 0 height 8
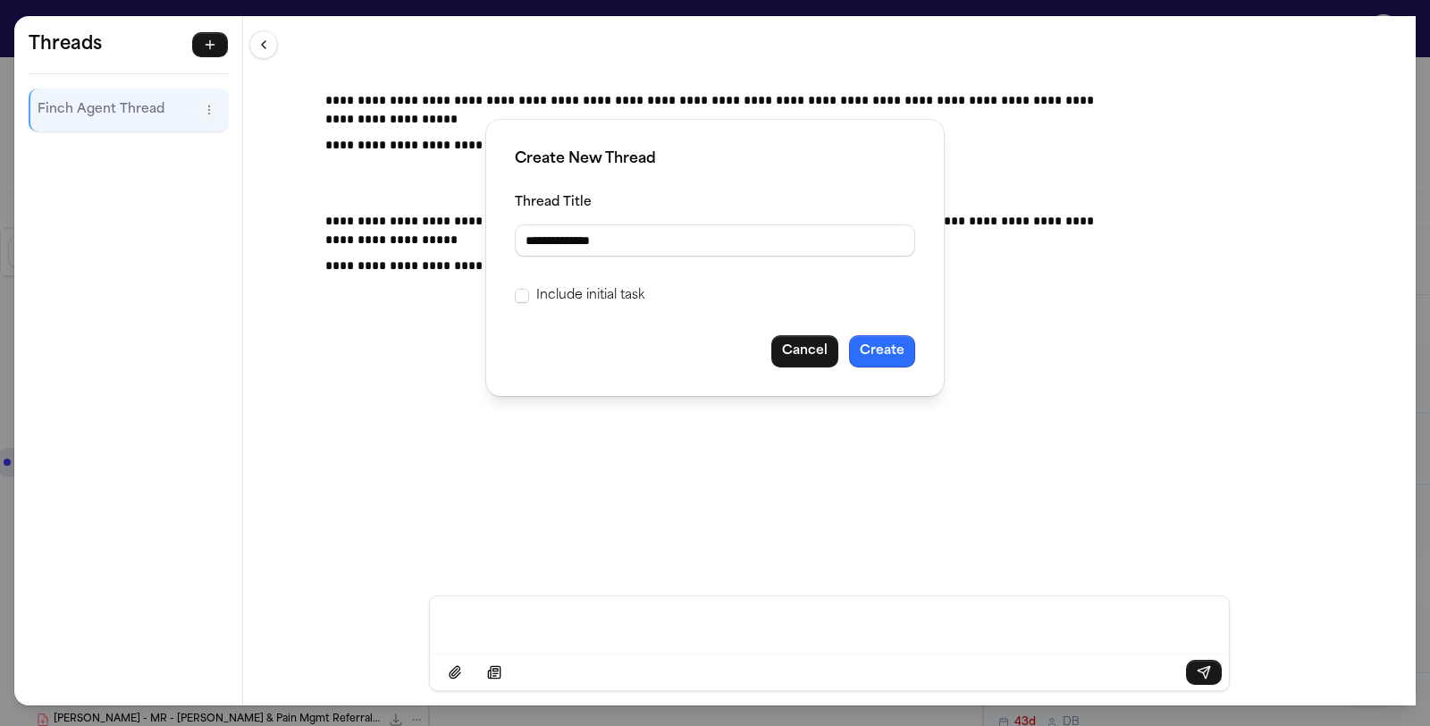
type input "**********"
click at [903, 350] on button "Create" at bounding box center [882, 351] width 66 height 32
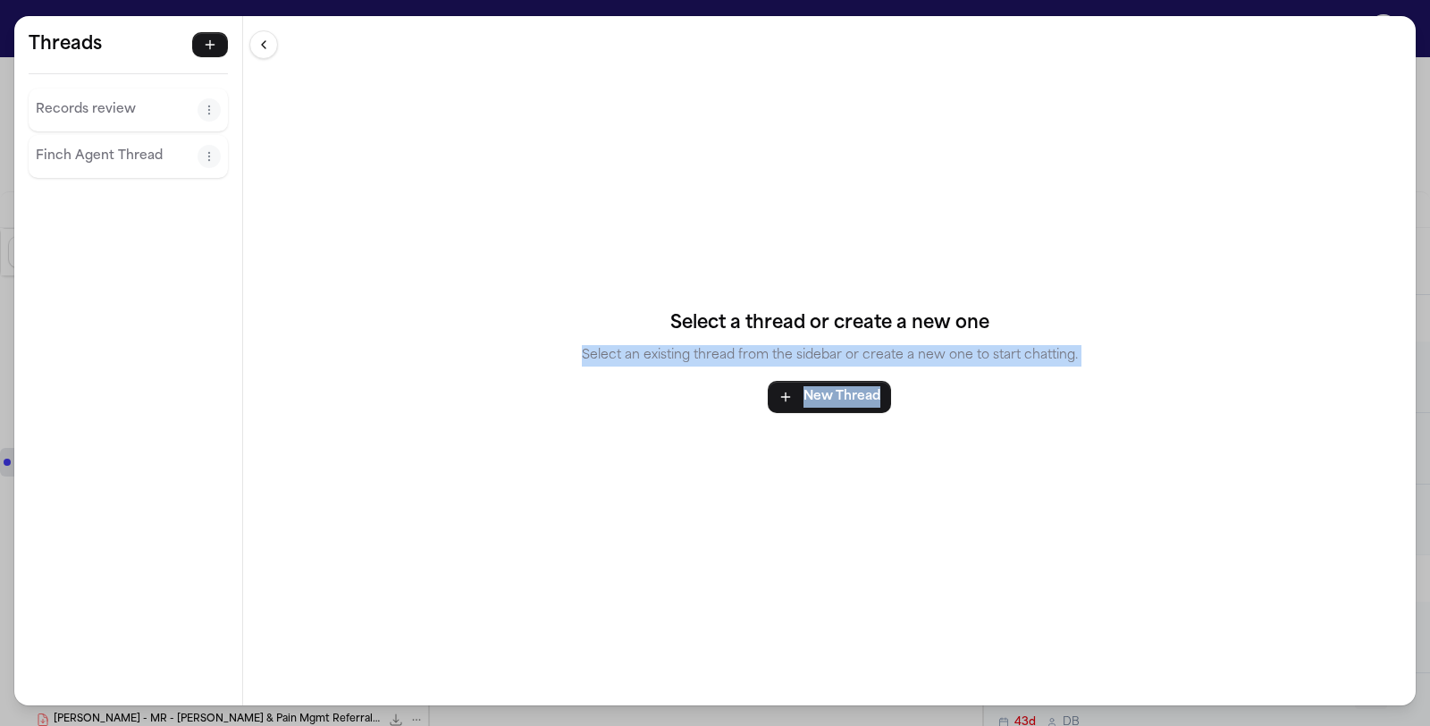
drag, startPoint x: 1419, startPoint y: 279, endPoint x: 1429, endPoint y: 384, distance: 105.9
click at [1429, 384] on div "Threads Records review Finch Agent Thread Threads Records review Finch Agent Th…" at bounding box center [715, 363] width 1430 height 726
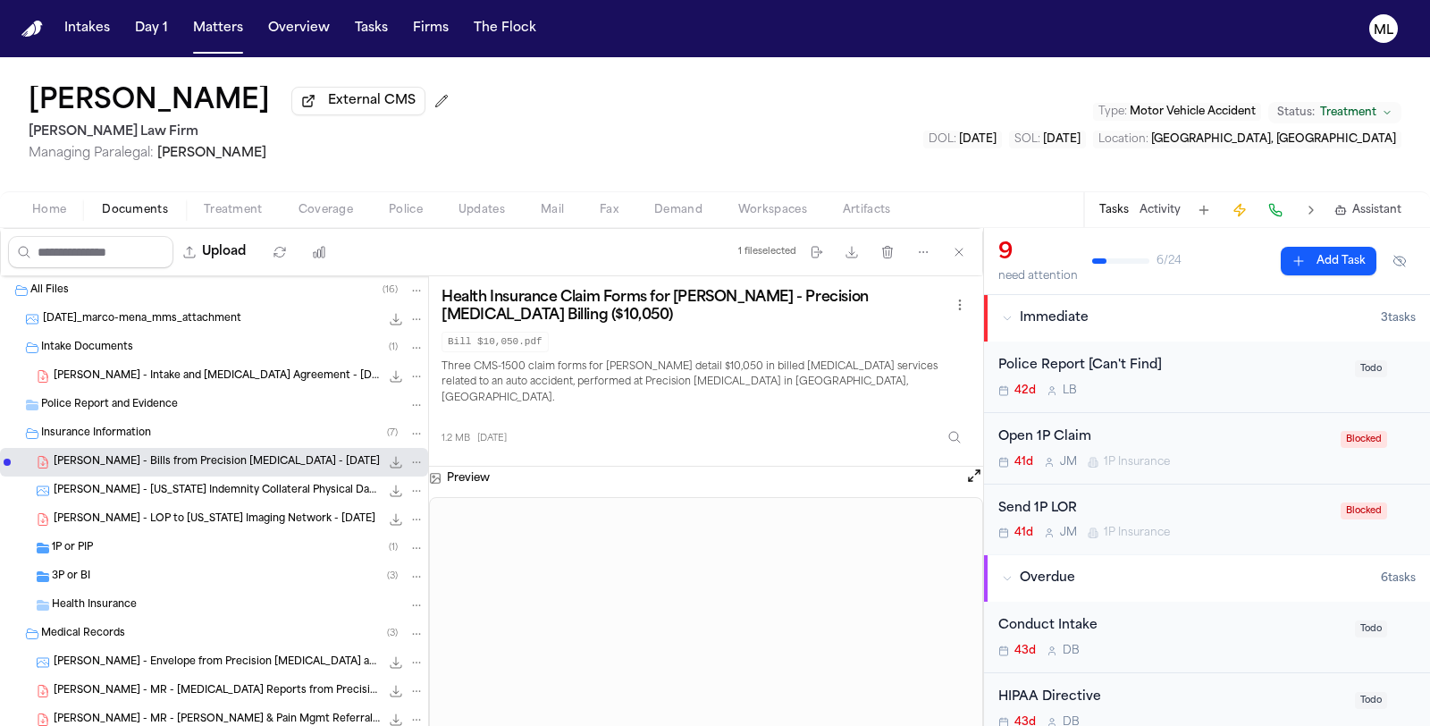
click at [1368, 217] on div "Tasks Activity Assistant" at bounding box center [1249, 209] width 332 height 35
click at [1370, 210] on span "Assistant" at bounding box center [1376, 210] width 49 height 14
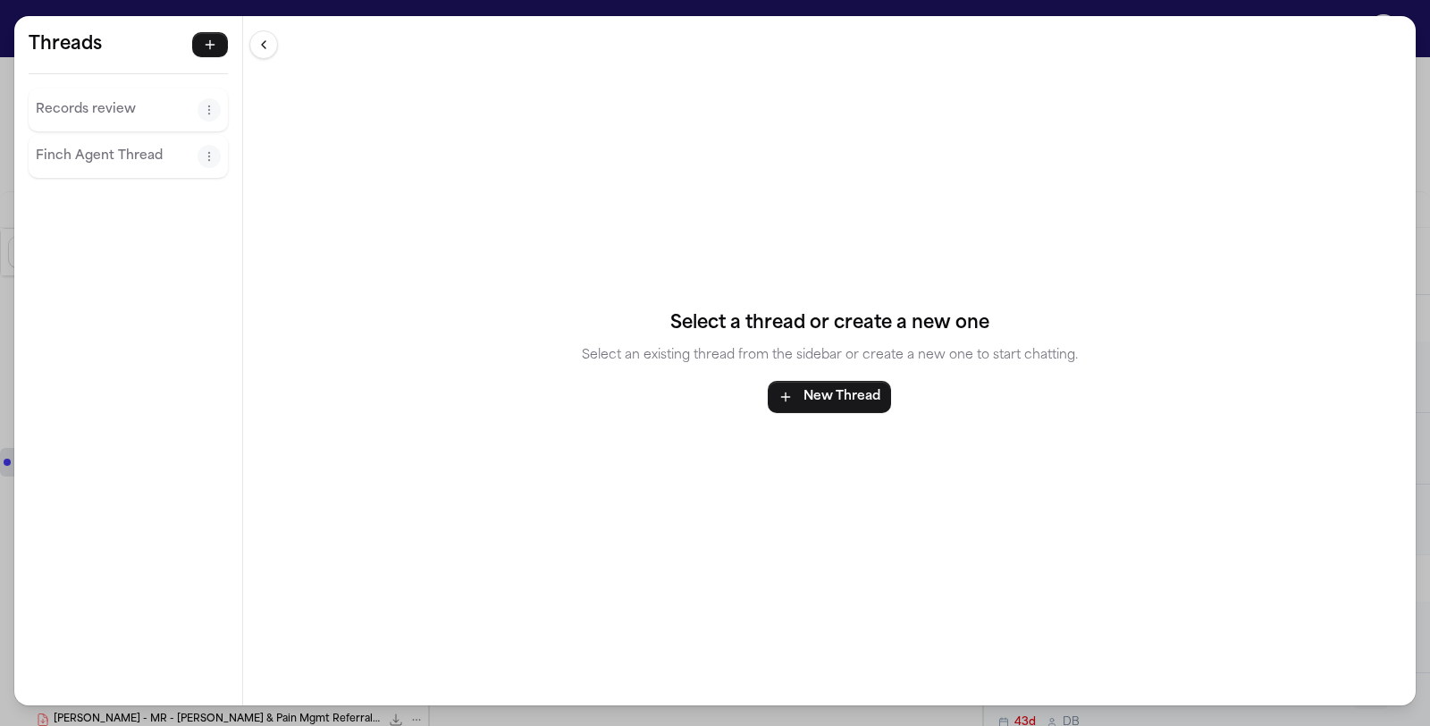
click at [98, 99] on p "Records review" at bounding box center [117, 109] width 162 height 21
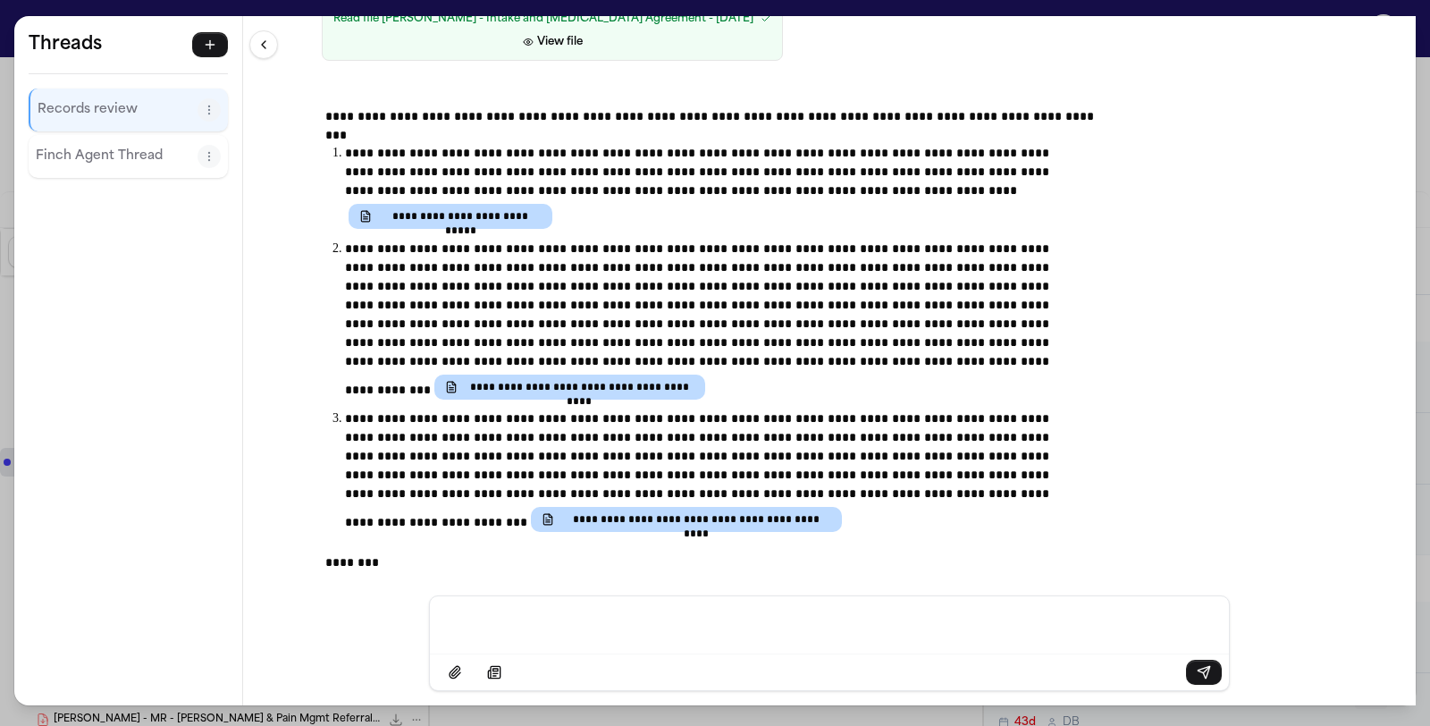
scroll to position [655, 0]
